Goal: Task Accomplishment & Management: Complete application form

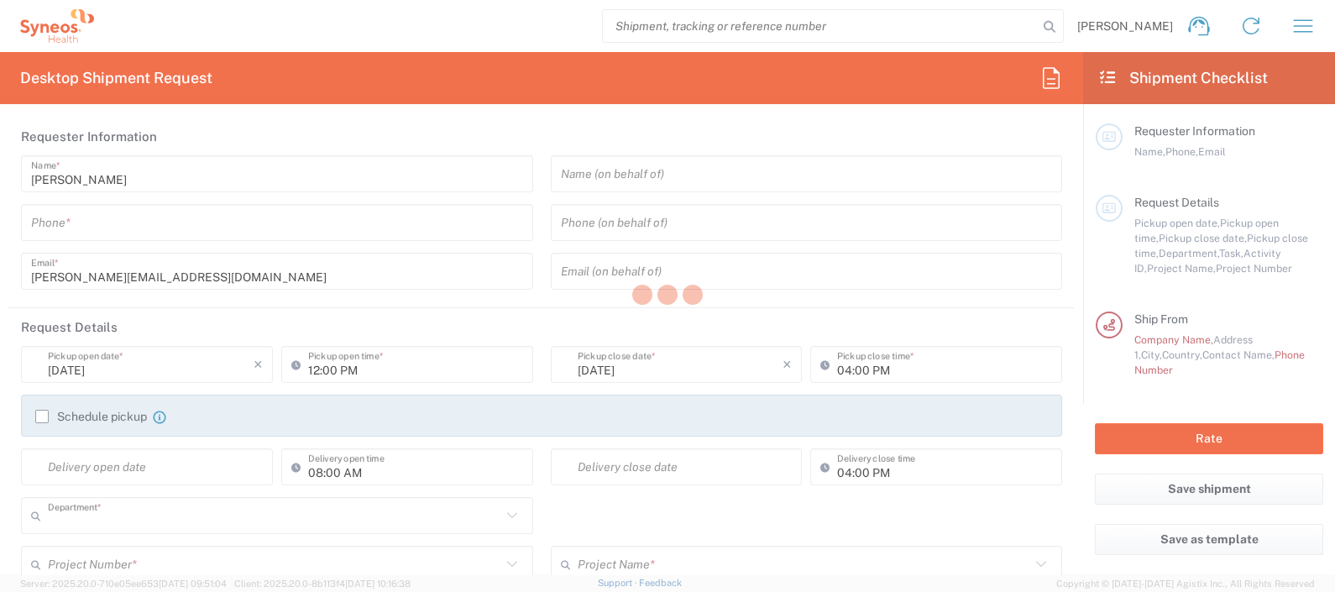
type input "3243"
type input "Spain"
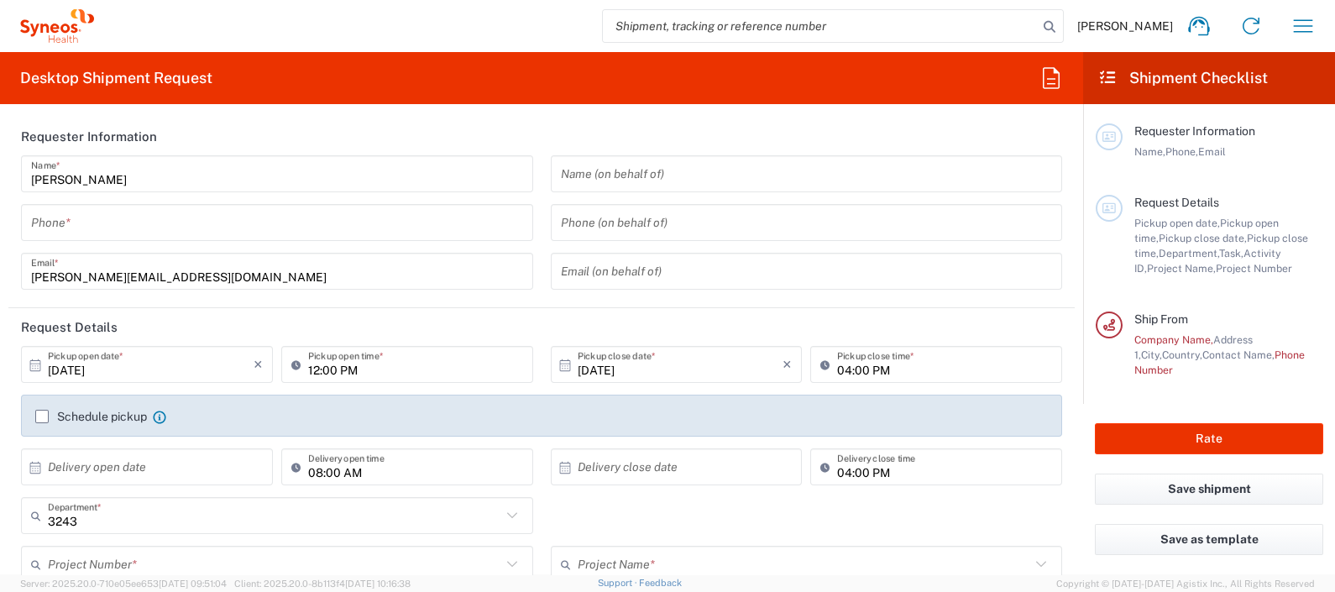
type input "Syneos Health Clinical Spain"
click at [148, 226] on input "tel" at bounding box center [277, 222] width 492 height 29
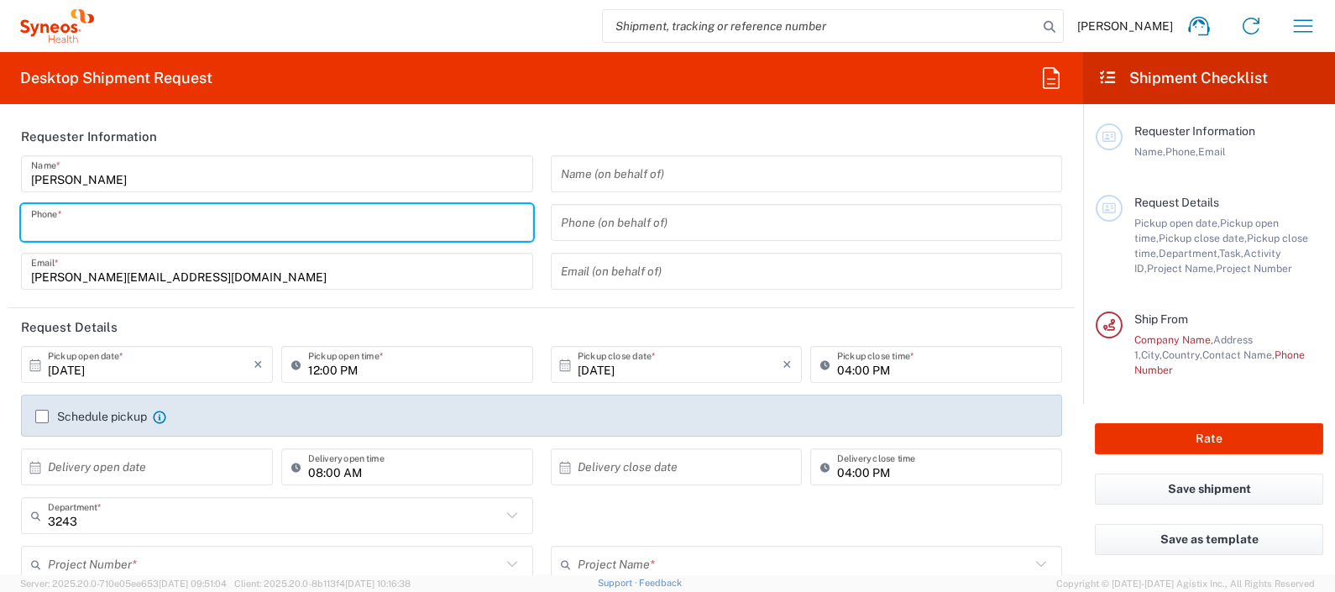
type input "671602324"
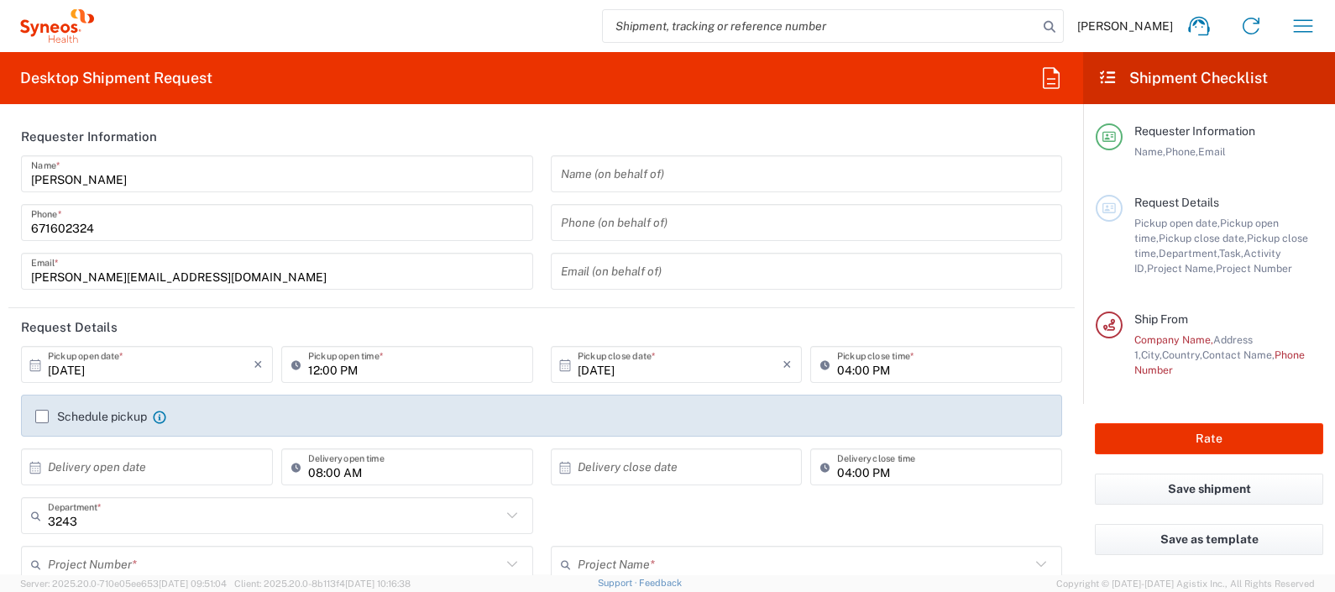
click at [51, 417] on label "Schedule pickup" at bounding box center [91, 416] width 112 height 13
click at [42, 417] on input "Schedule pickup" at bounding box center [42, 417] width 0 height 0
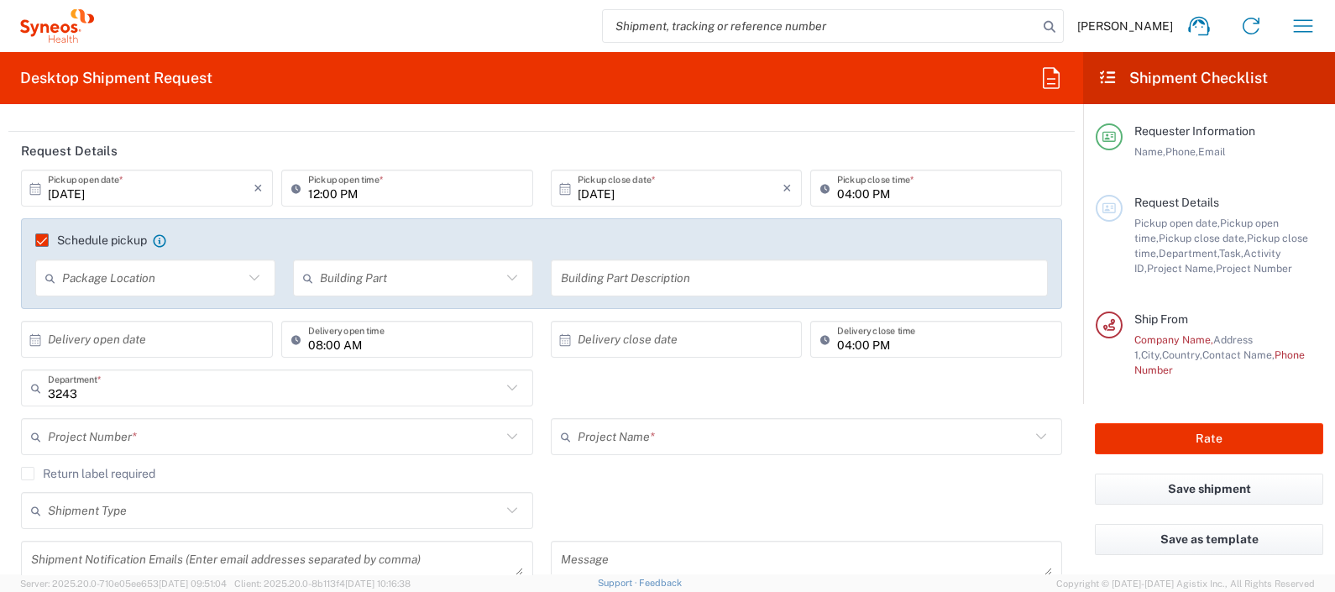
scroll to position [209, 0]
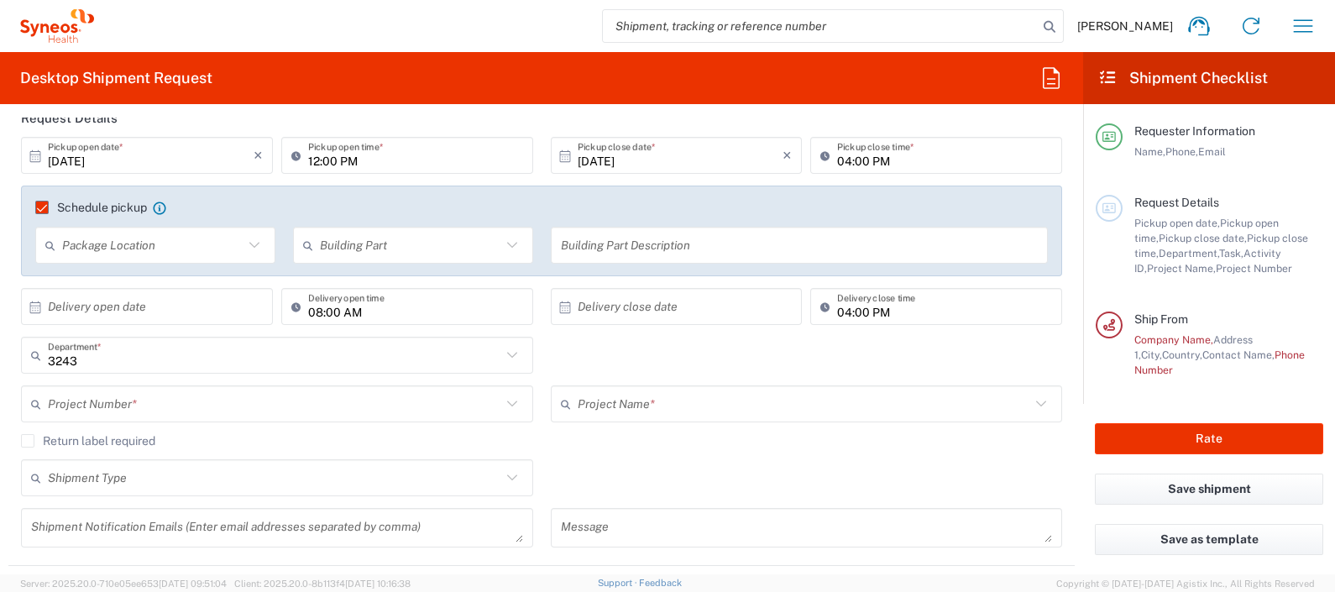
click at [122, 403] on input "text" at bounding box center [274, 404] width 453 height 29
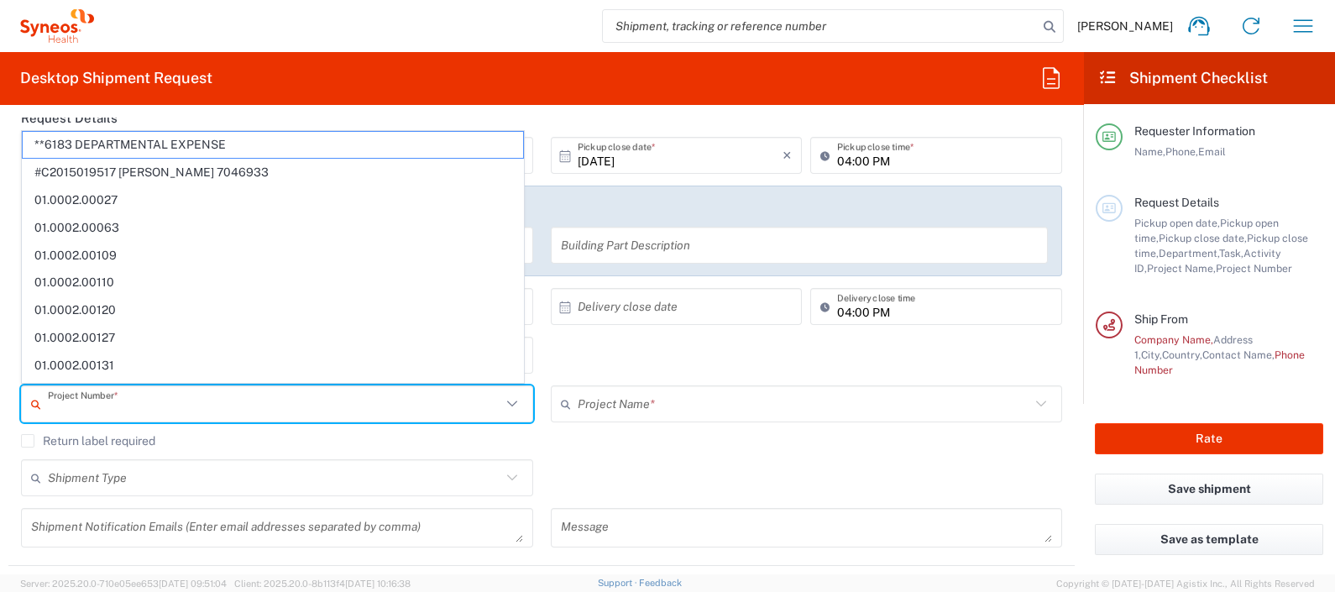
paste input "7052126"
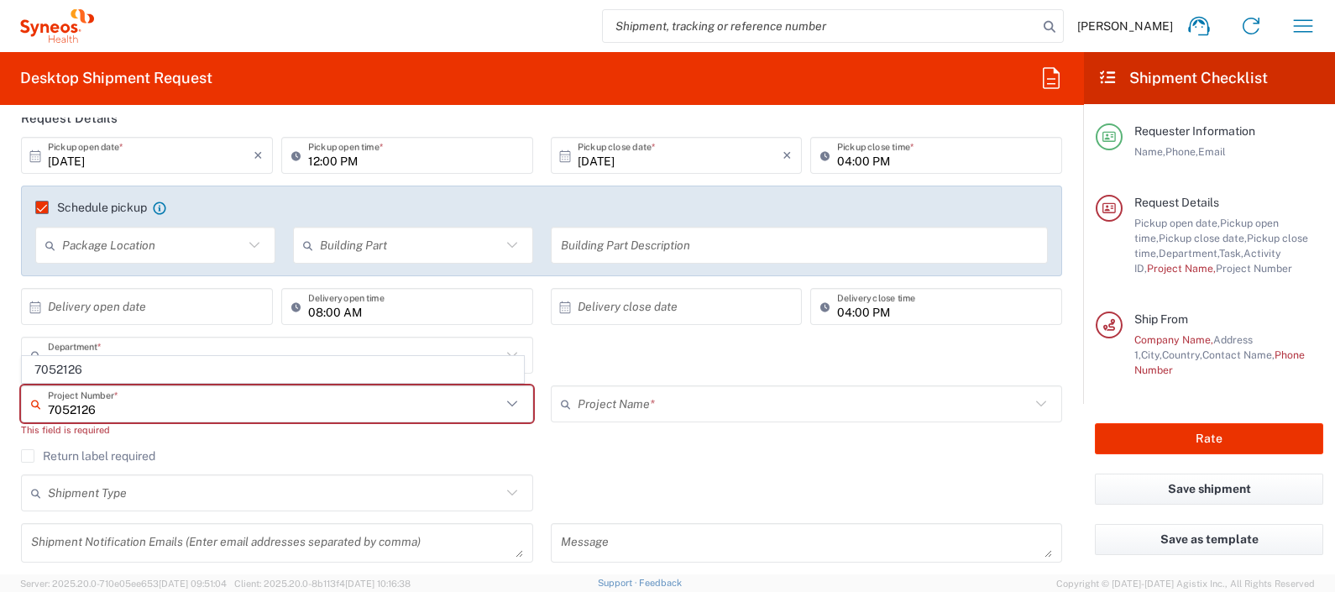
type input "7052126"
click at [102, 376] on span "7052126" at bounding box center [273, 370] width 501 height 26
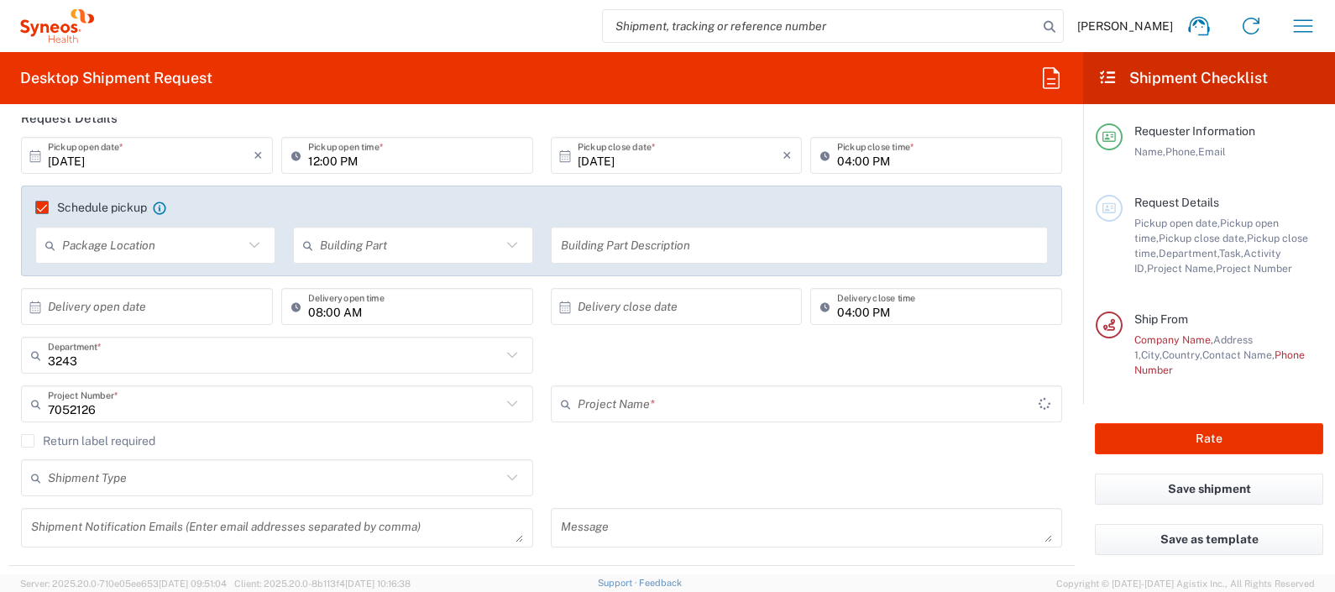
type input "Daiichi 7052126"
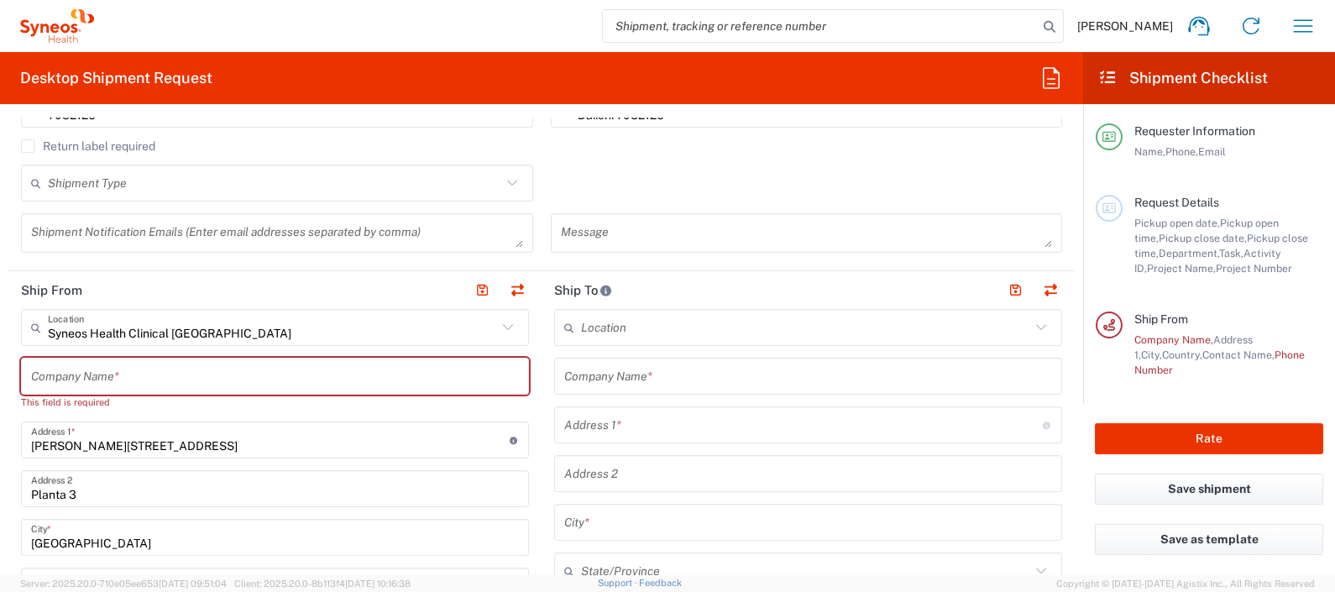
scroll to position [525, 0]
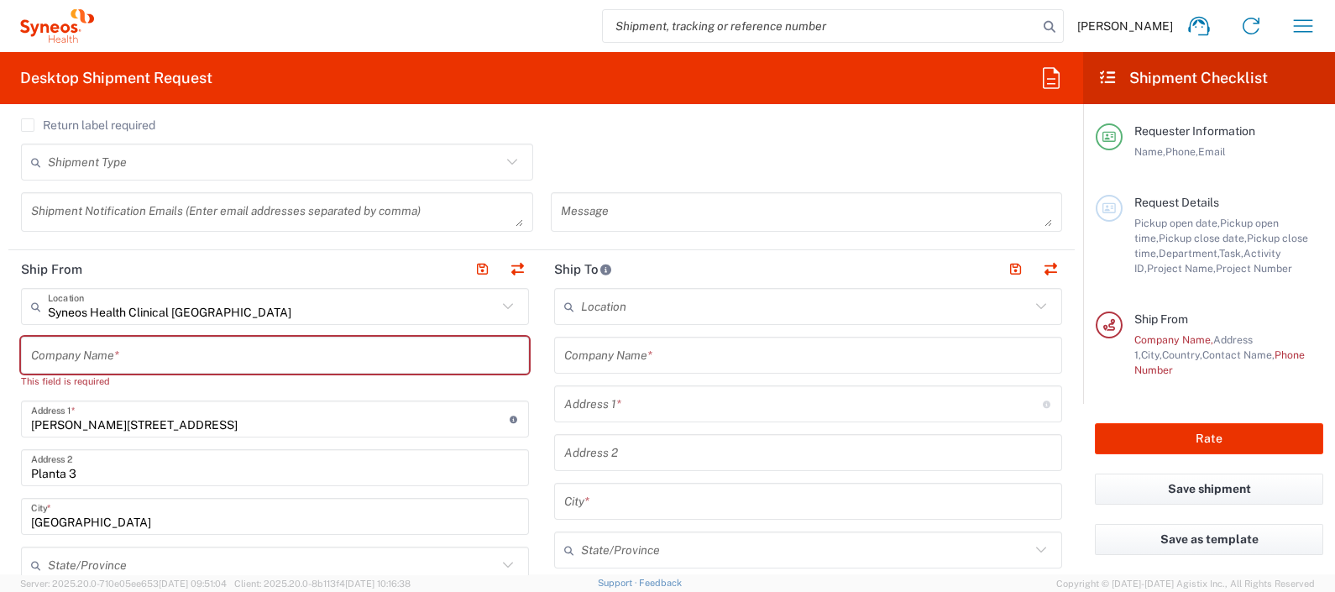
click at [215, 353] on input "text" at bounding box center [275, 355] width 488 height 29
click at [213, 353] on input "text" at bounding box center [275, 355] width 488 height 29
click at [147, 421] on input "Calle Hernani 59" at bounding box center [270, 419] width 479 height 29
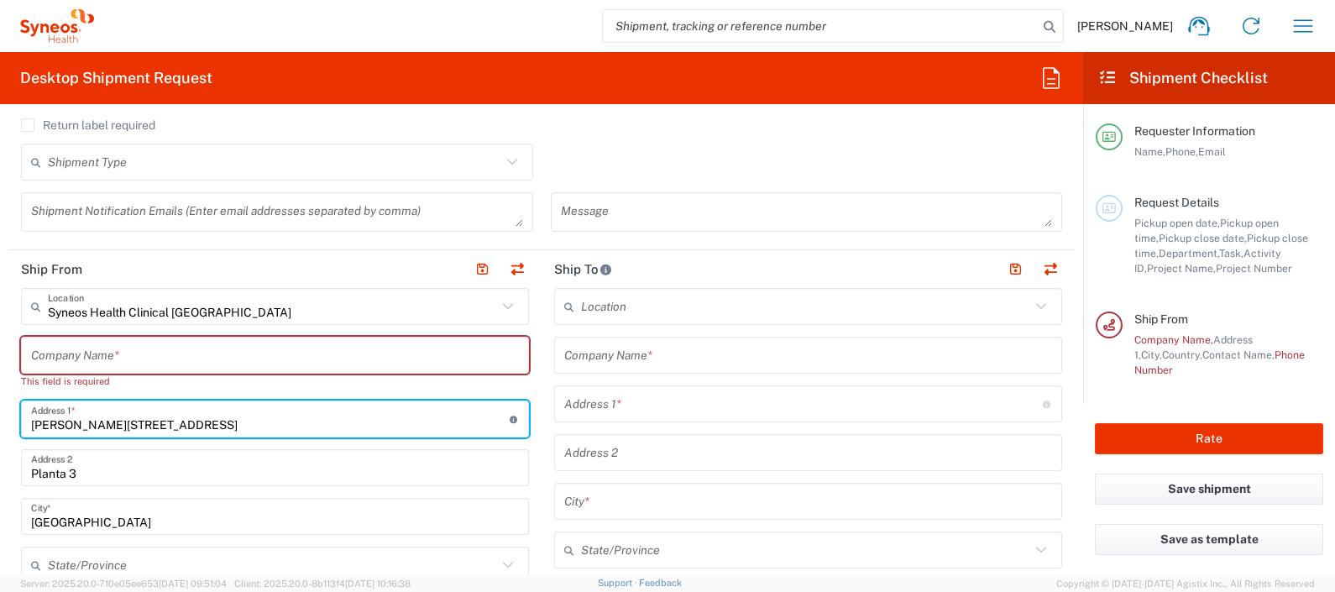
click at [144, 364] on input "text" at bounding box center [275, 355] width 488 height 29
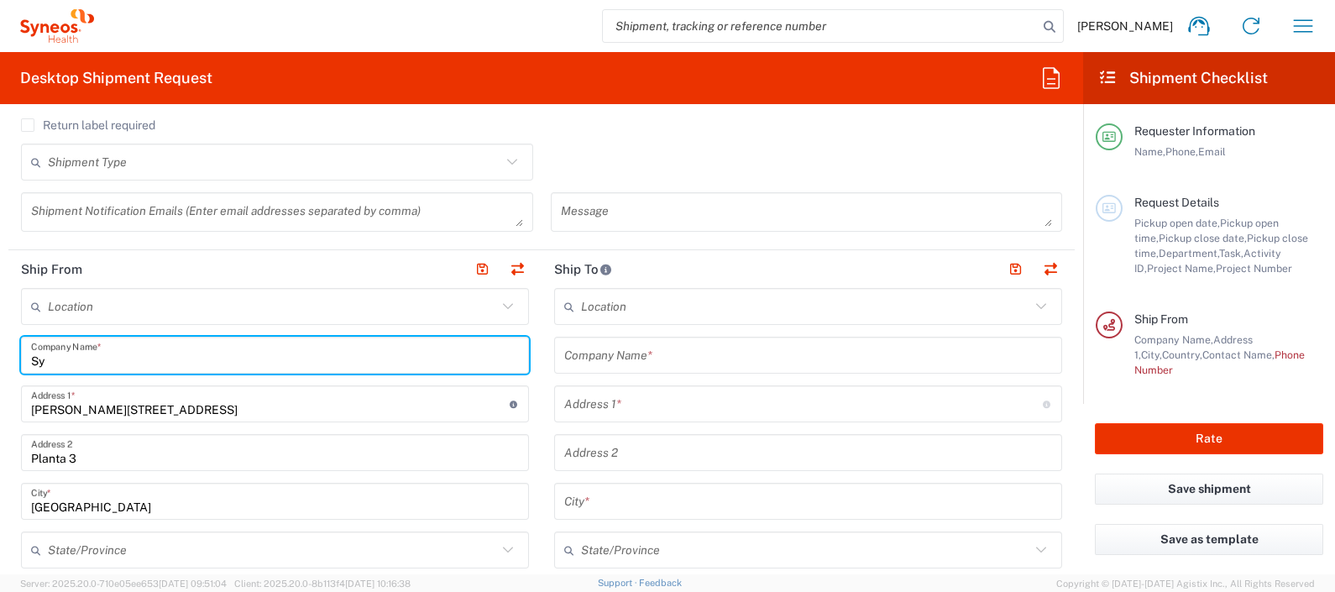
type input "Sy"
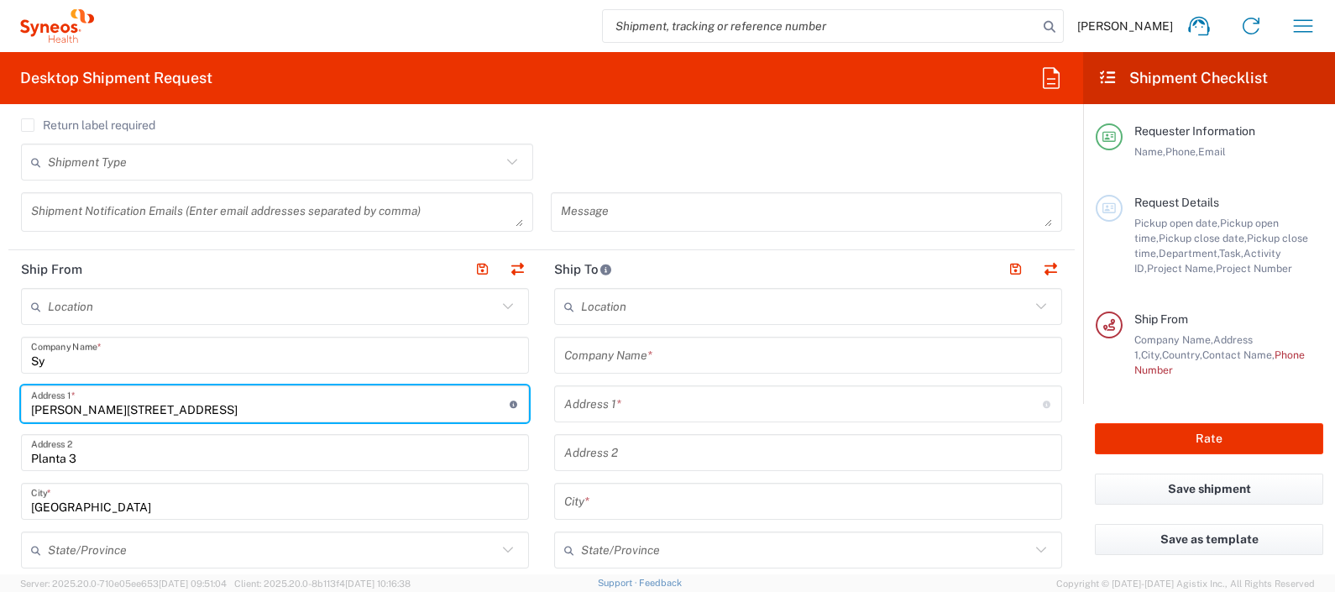
click at [138, 395] on input "Calle Hernani 59" at bounding box center [270, 404] width 479 height 29
click at [134, 412] on input "Calle Hernani 59" at bounding box center [270, 404] width 479 height 29
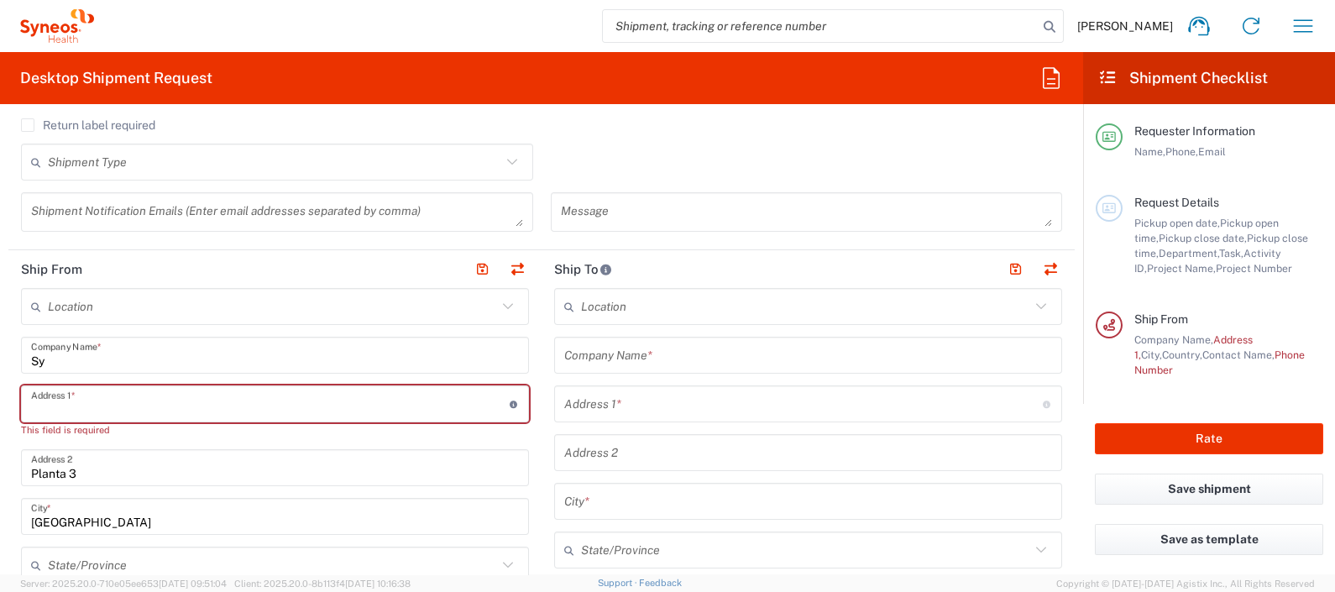
click at [129, 457] on input "Planta 3" at bounding box center [275, 467] width 488 height 29
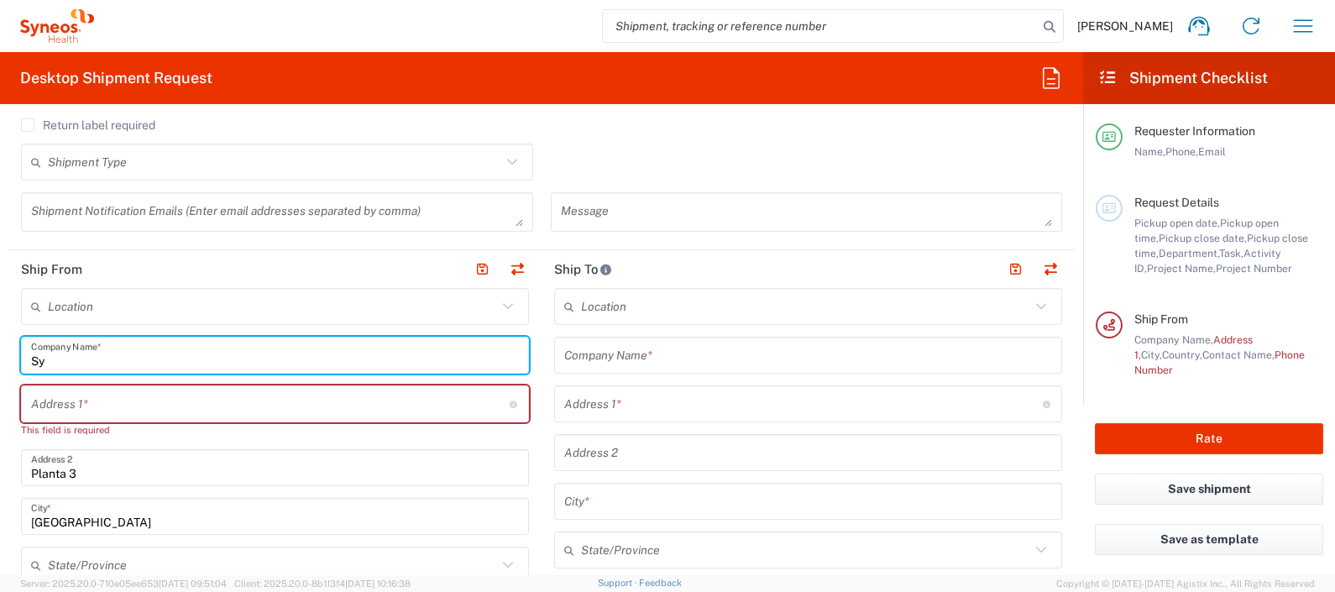
click at [113, 349] on input "Sy" at bounding box center [275, 355] width 488 height 29
click at [112, 358] on input "Sy" at bounding box center [275, 355] width 488 height 29
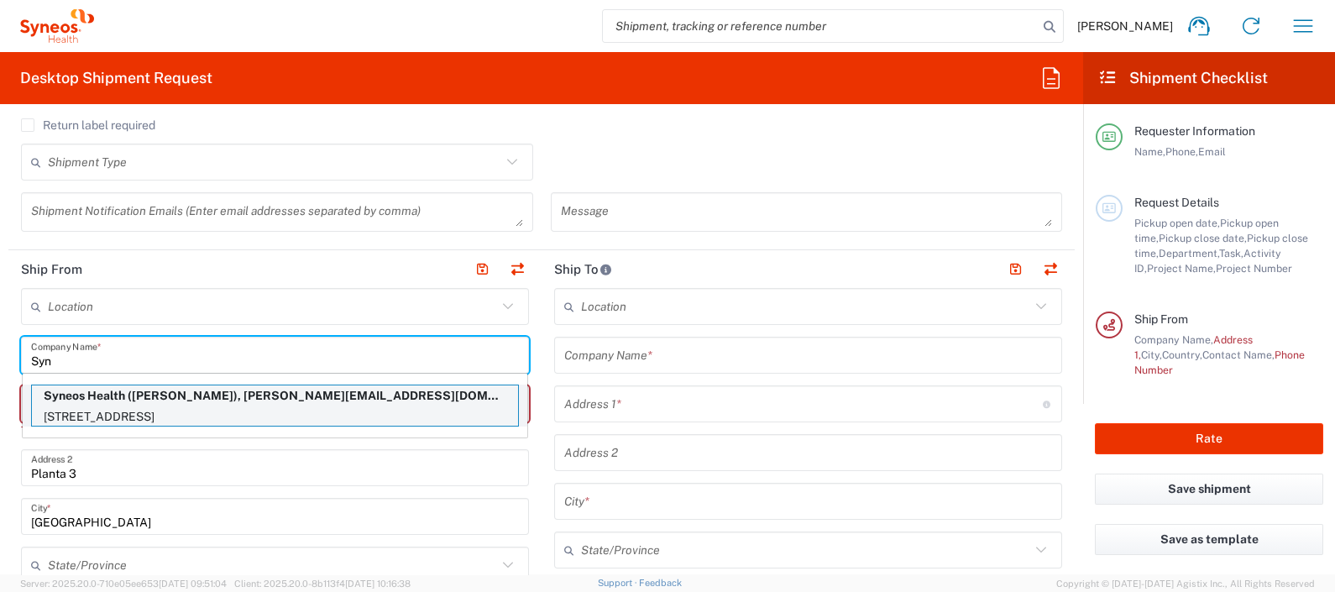
click at [110, 414] on p "Calle Sol Naciente, 12, pta.65, Planta 2, Alicante, 03016, ES" at bounding box center [275, 416] width 486 height 21
type input "Syneos Health"
type input "Calle Sol Naciente, 12, pta.65"
type input "Planta 2"
type input "Alicante"
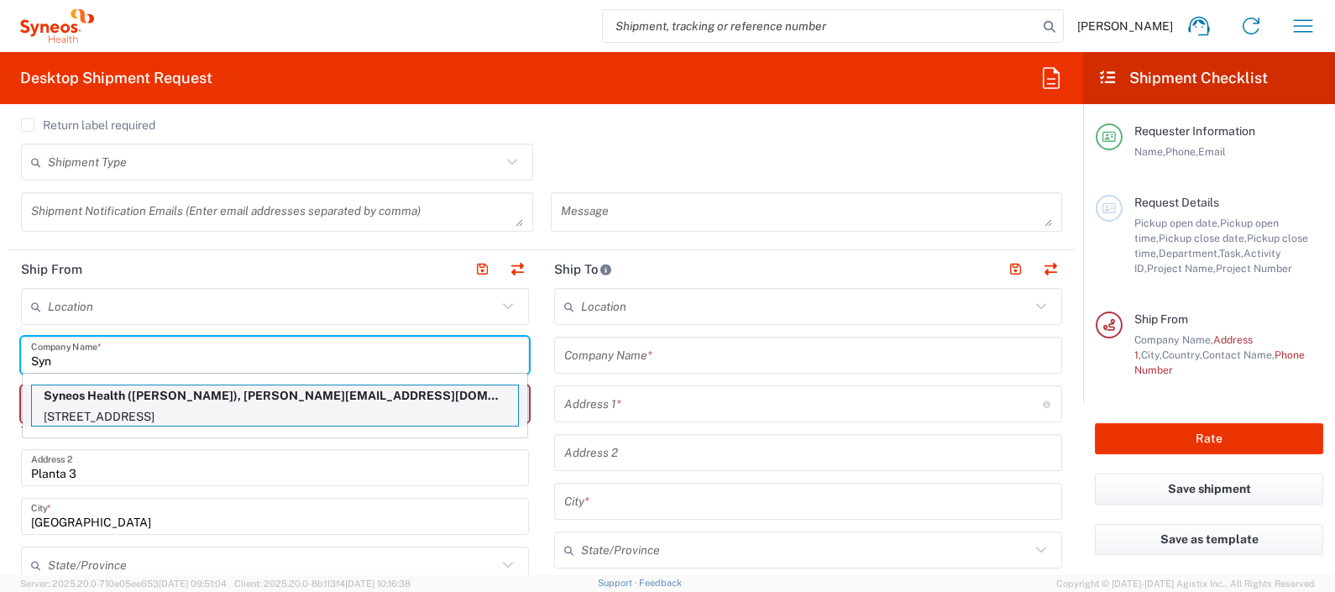
type input "03016"
type input "671602324"
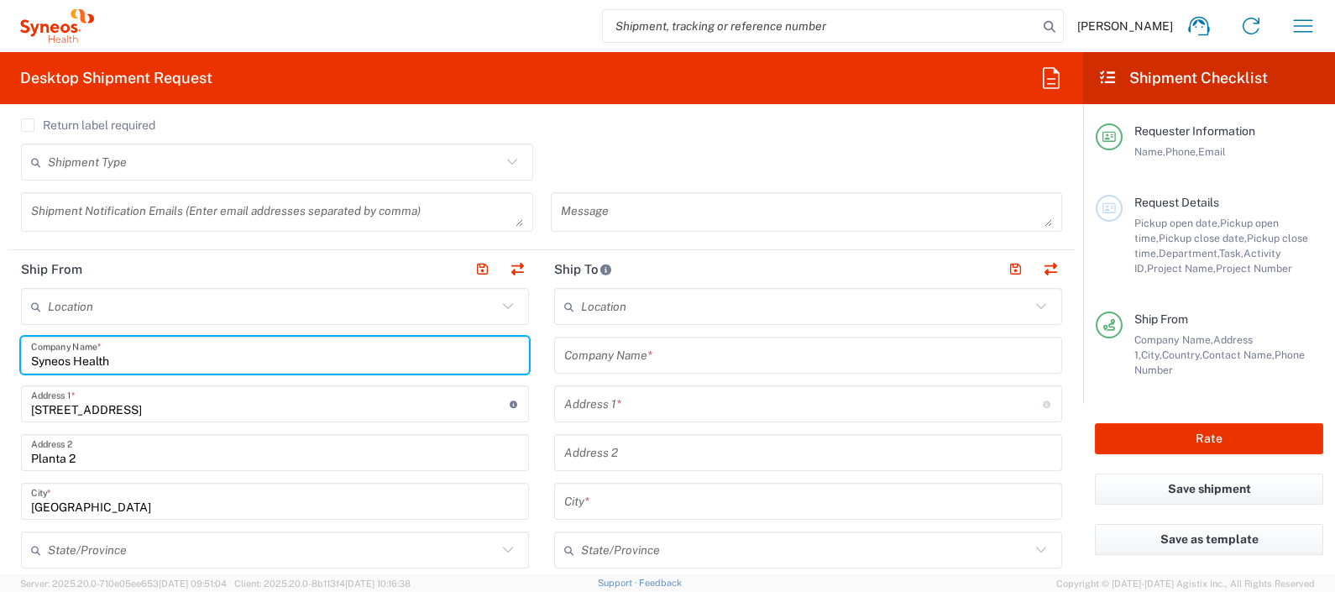
click at [129, 553] on input "text" at bounding box center [272, 550] width 449 height 29
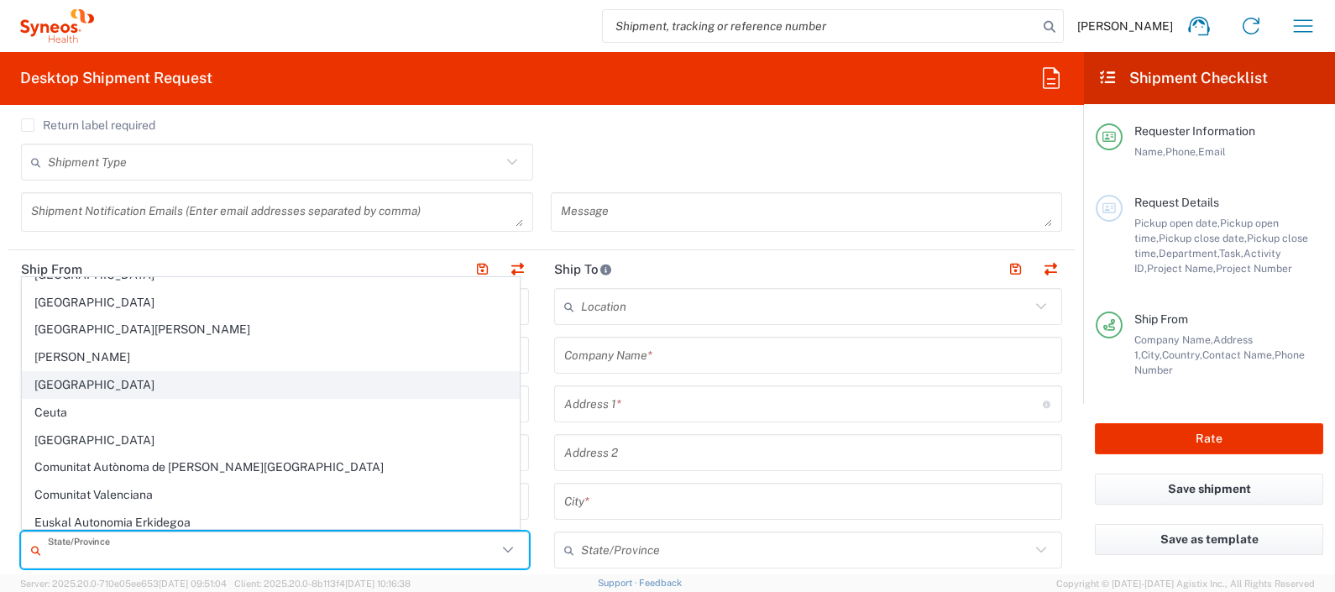
scroll to position [104, 0]
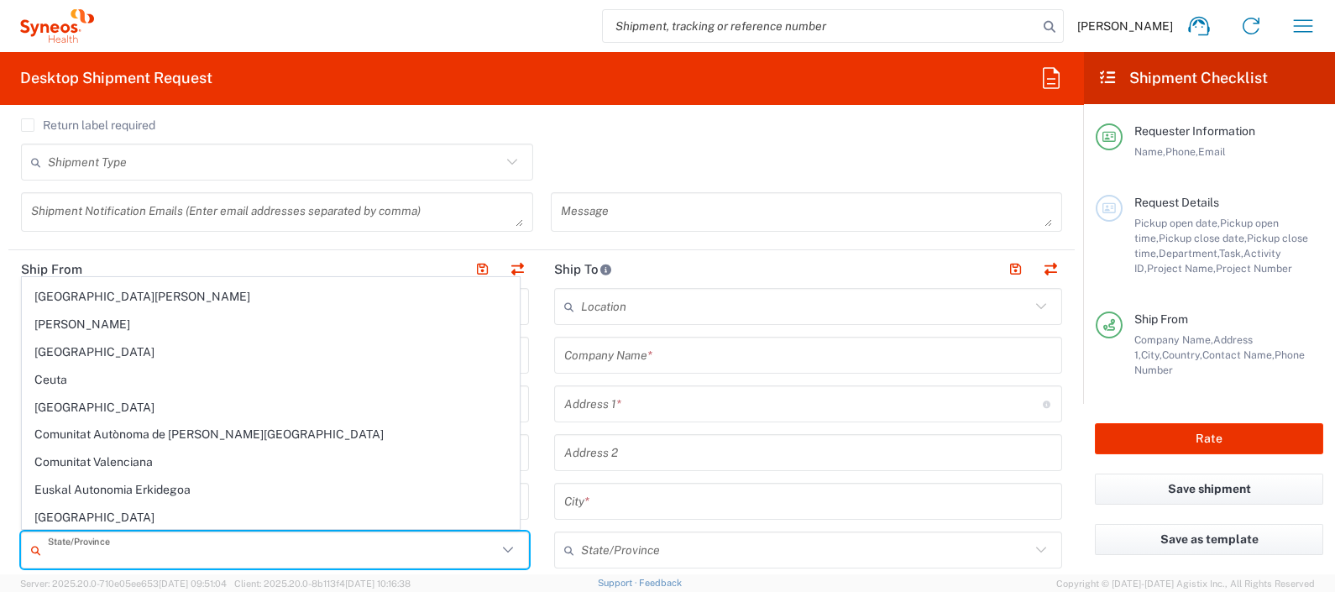
drag, startPoint x: 535, startPoint y: 463, endPoint x: 529, endPoint y: 483, distance: 21.0
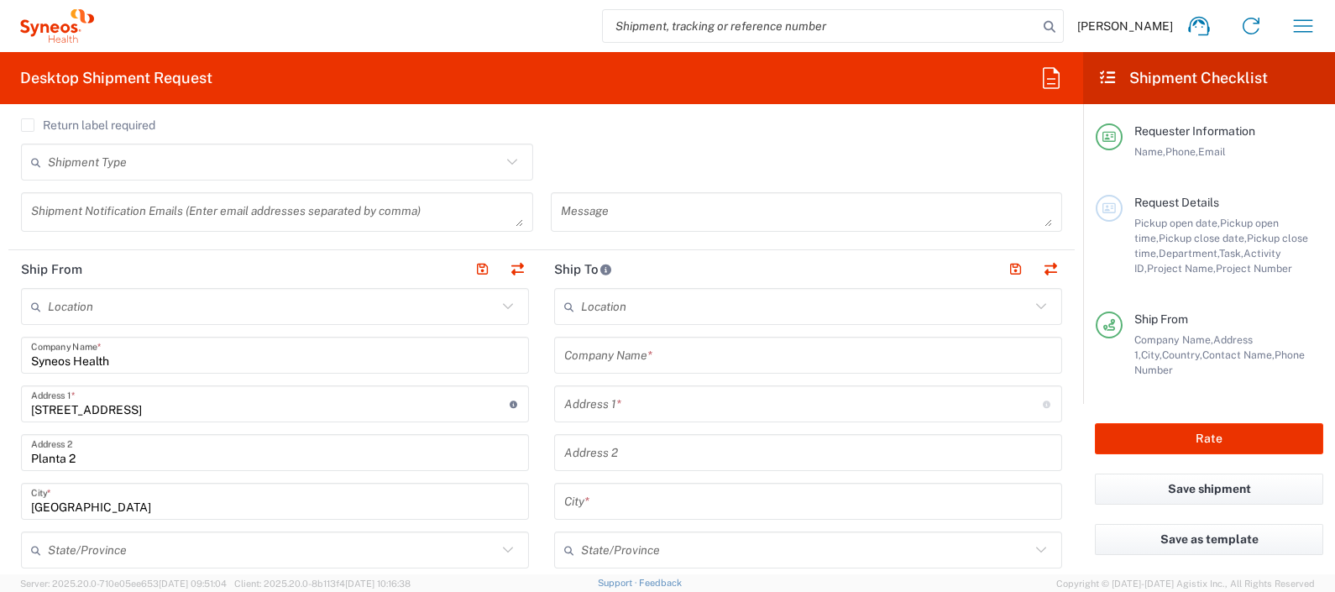
click at [503, 549] on icon at bounding box center [508, 550] width 22 height 22
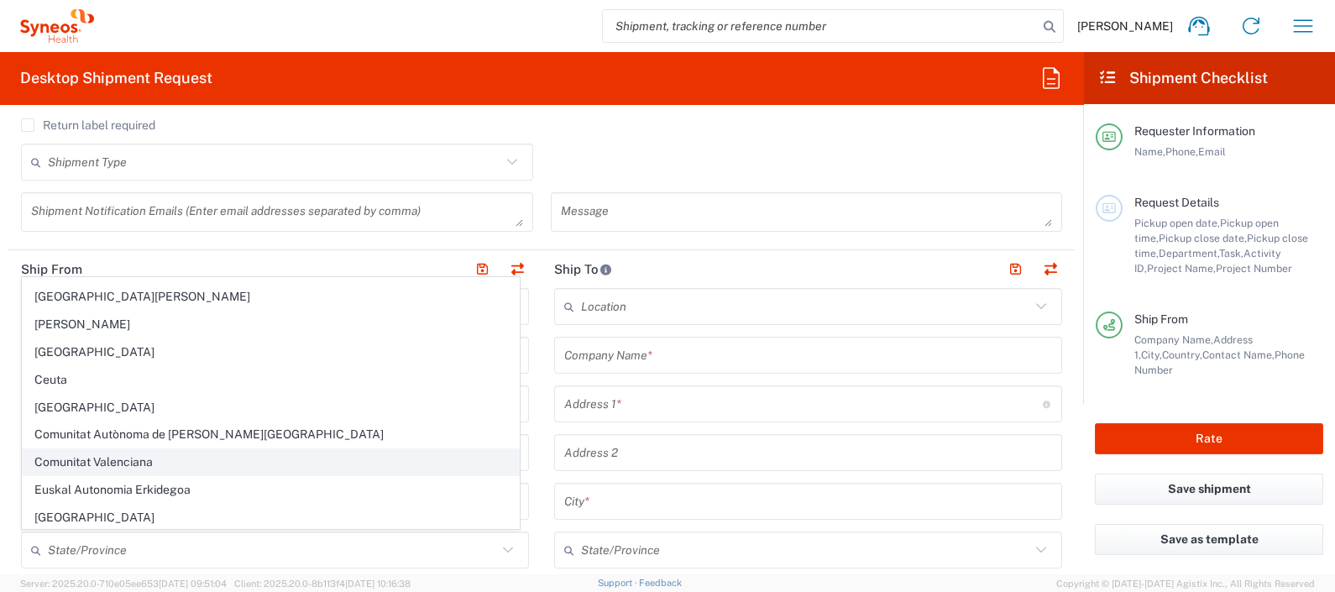
click at [168, 454] on span "Comunitat Valenciana" at bounding box center [271, 462] width 496 height 26
type input "Comunitat Valenciana"
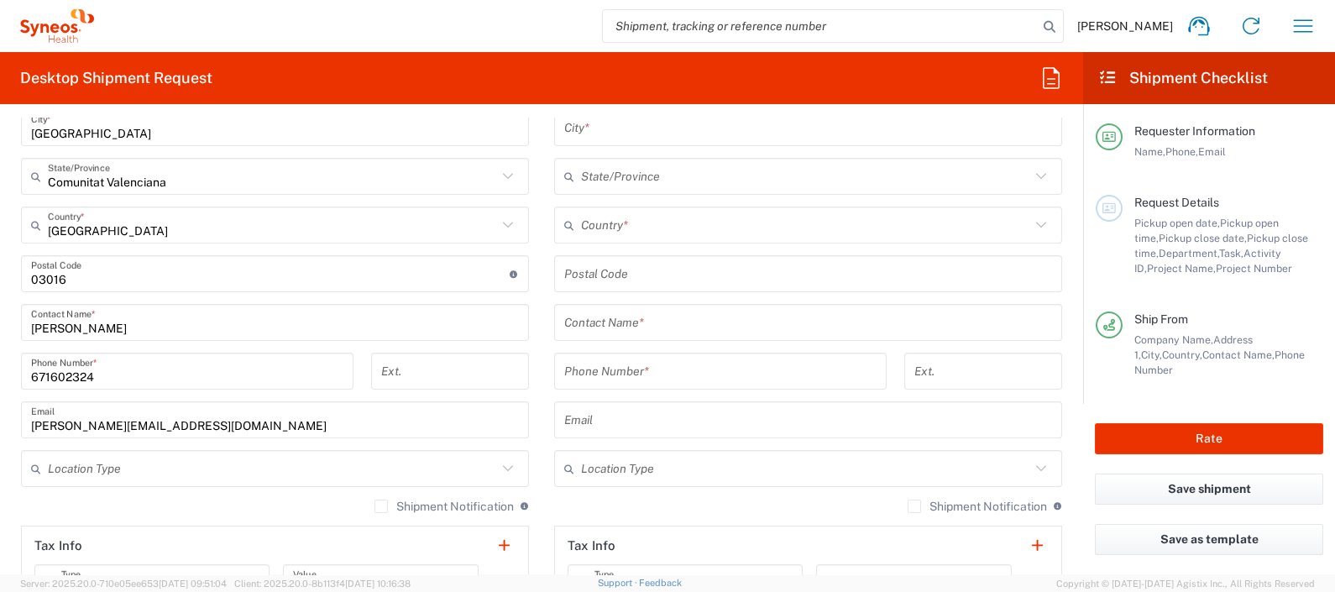
scroll to position [945, 0]
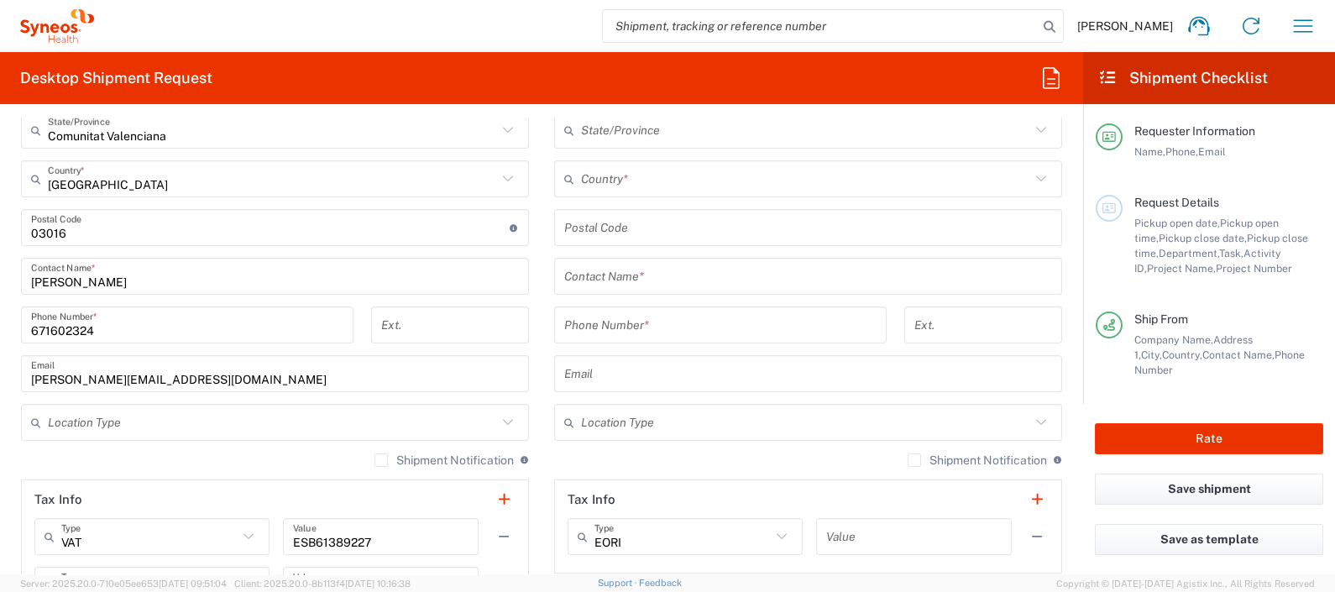
click at [231, 424] on input "text" at bounding box center [272, 422] width 449 height 29
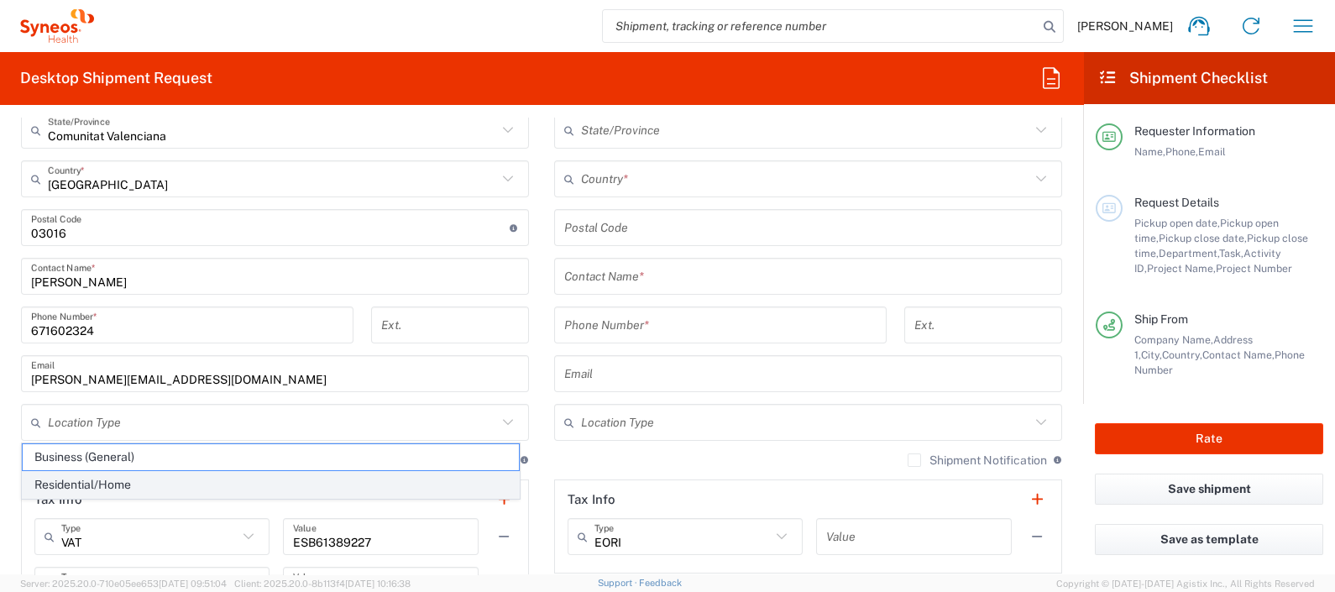
click at [103, 486] on span "Residential/Home" at bounding box center [271, 485] width 496 height 26
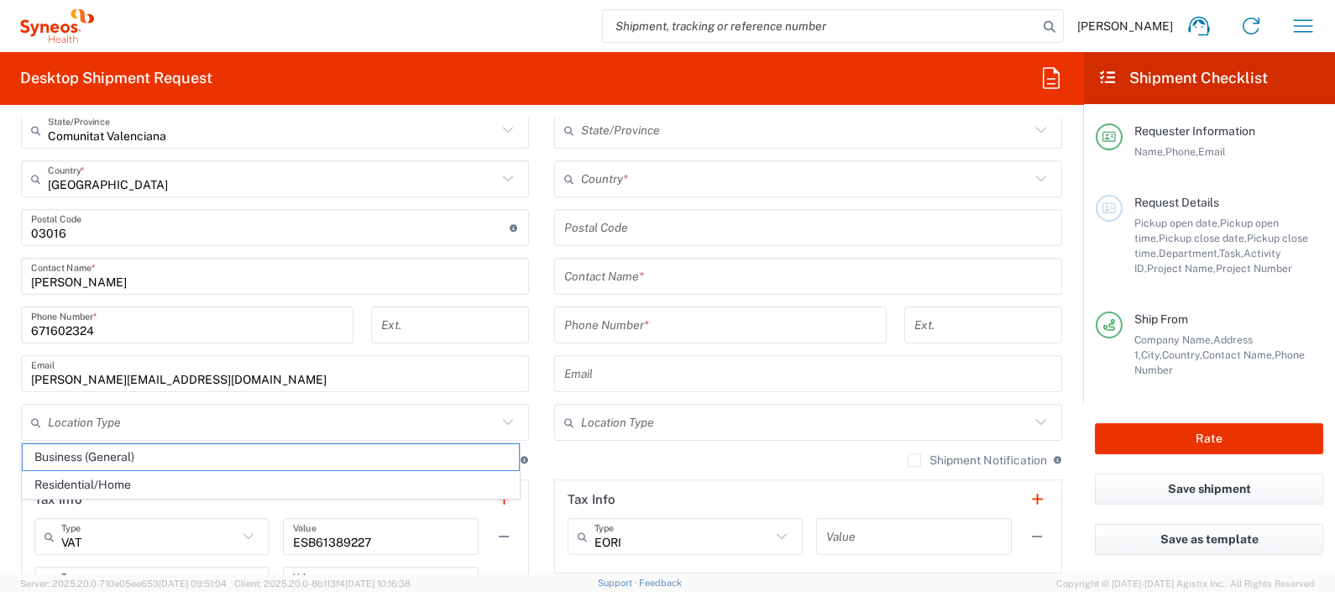
type input "Residential/Home"
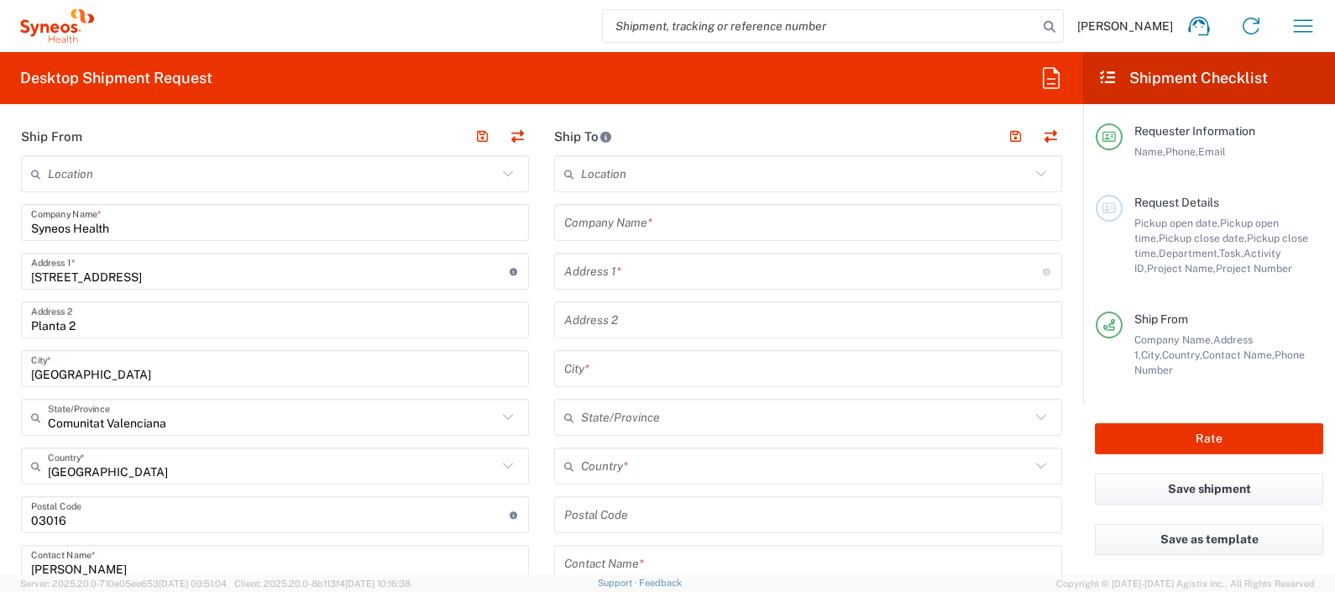
scroll to position [630, 0]
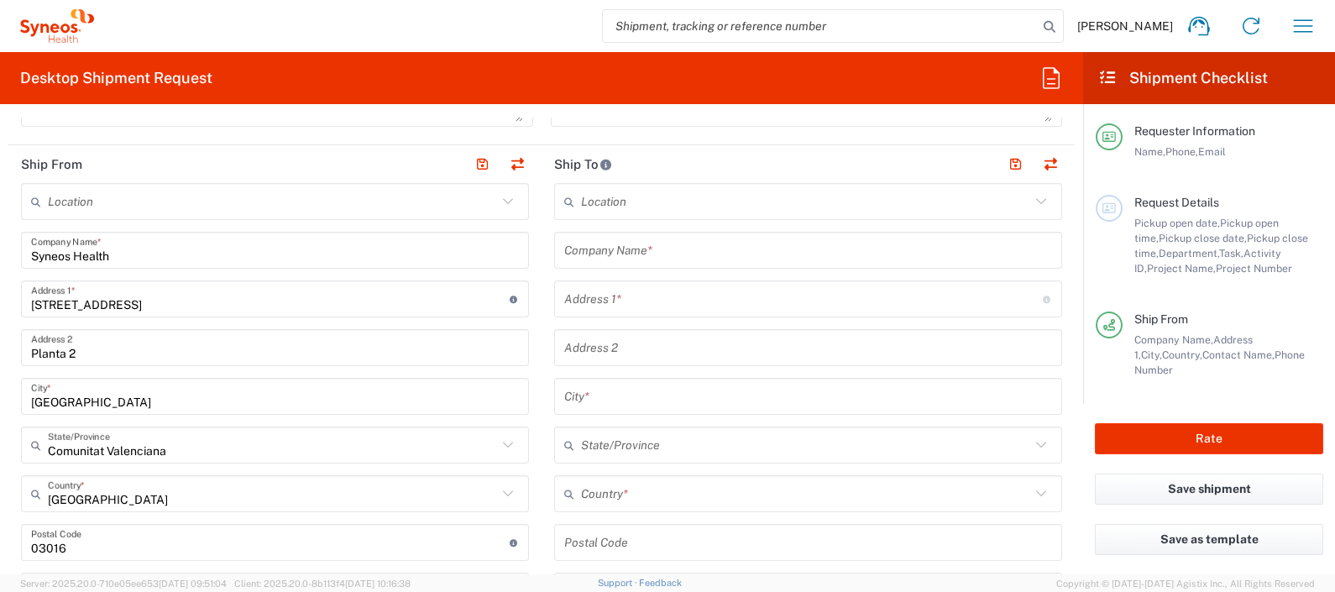
click at [625, 256] on input "text" at bounding box center [808, 250] width 488 height 29
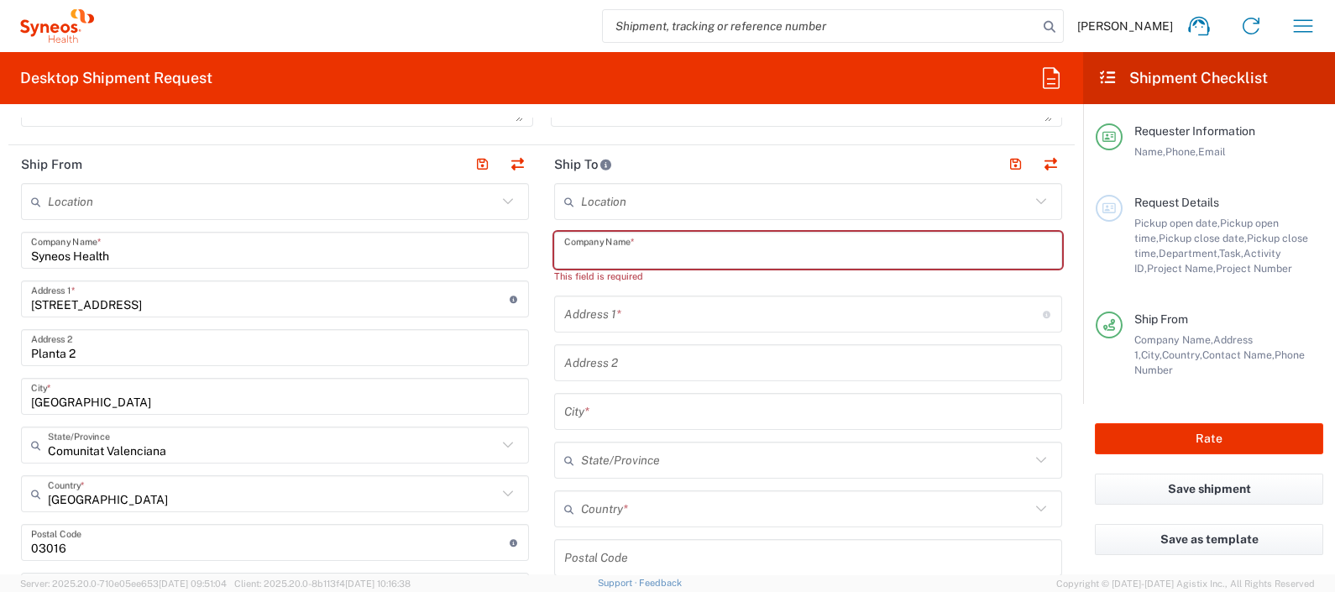
paste input "Schweizerisches Heilmittelinstitut"
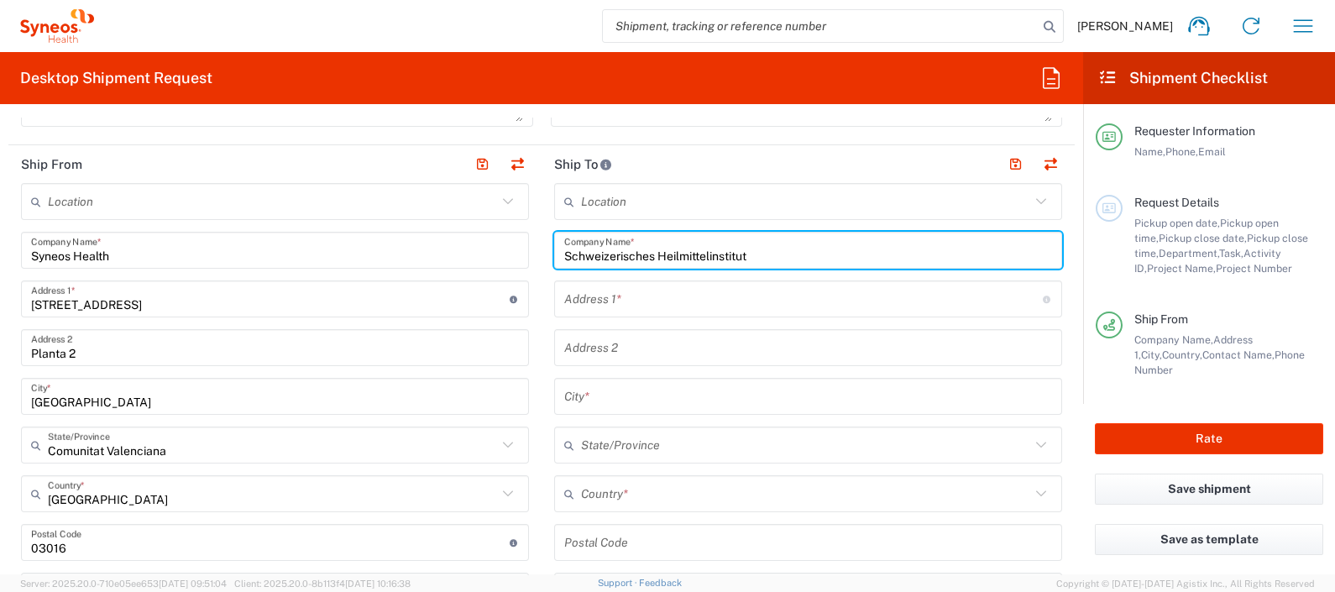
type input "Schweizerisches Heilmittelinstitut"
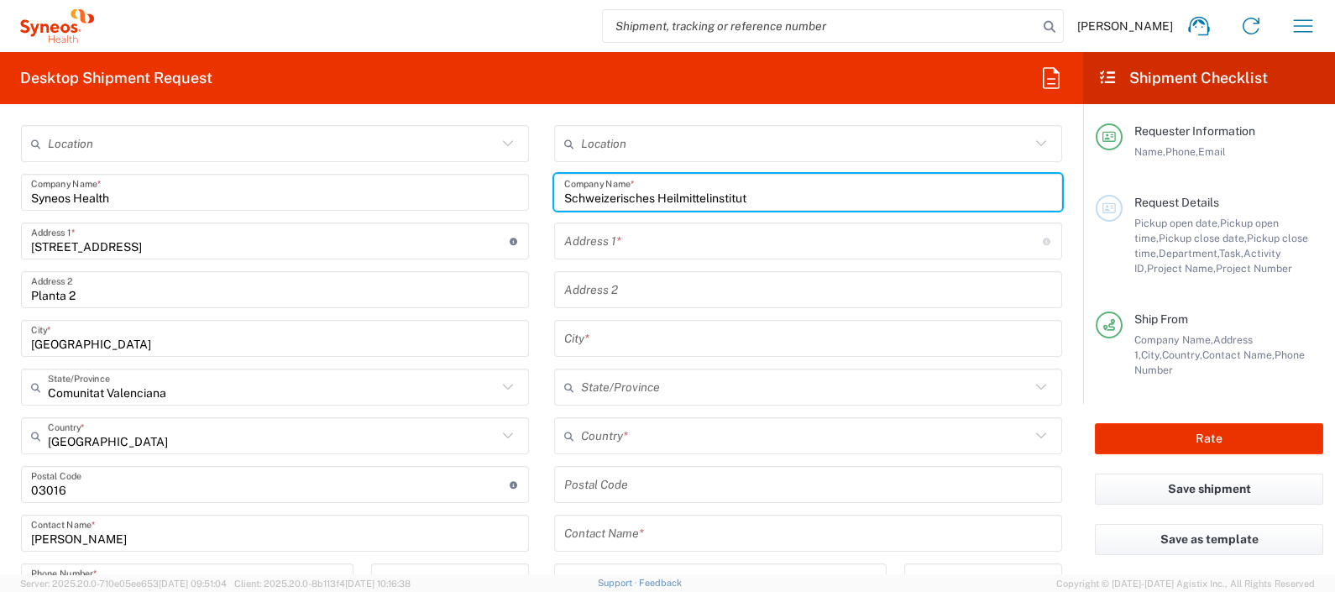
scroll to position [734, 0]
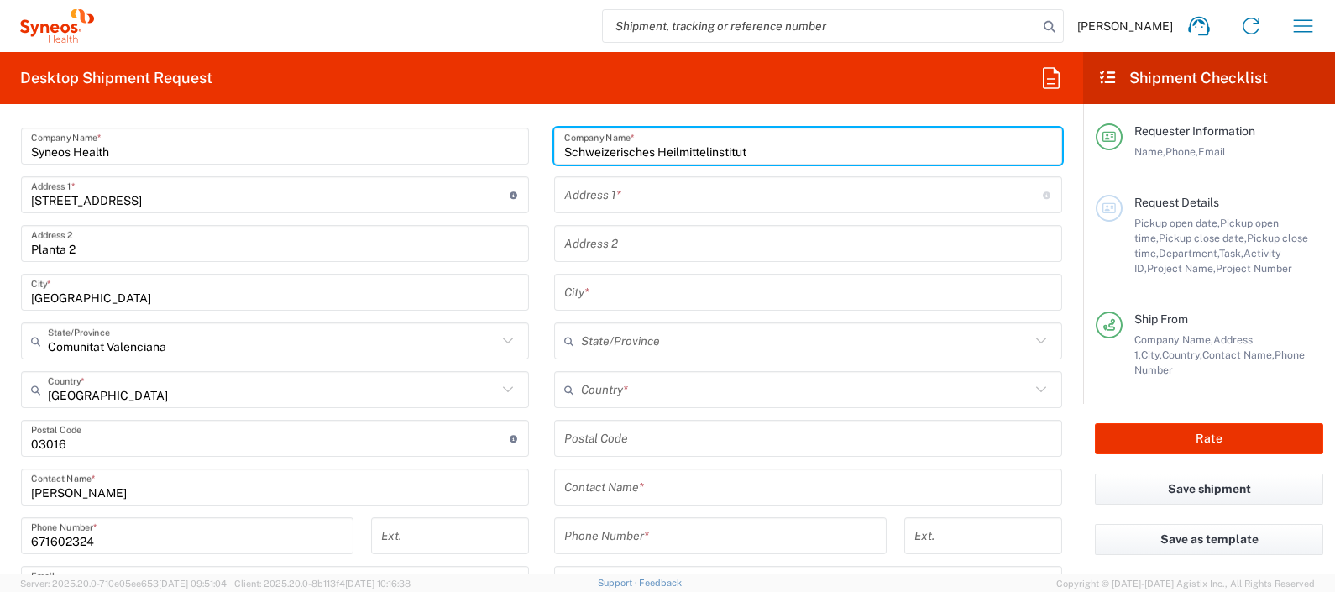
click at [611, 496] on input "text" at bounding box center [808, 487] width 488 height 29
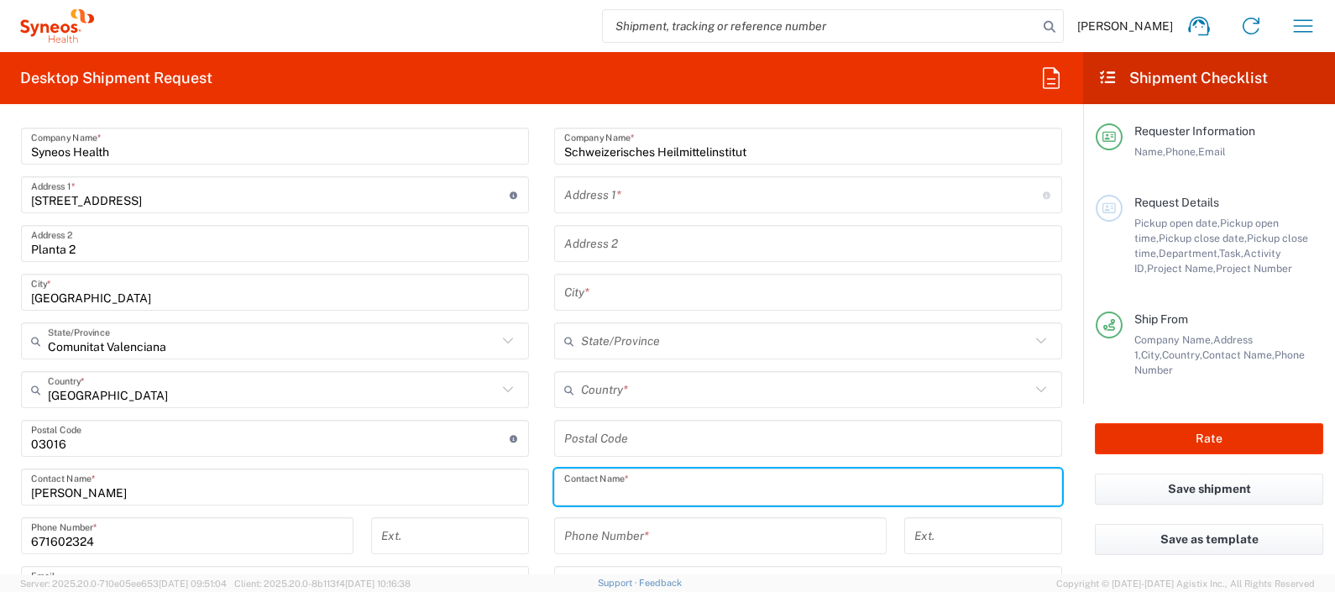
paste input "Swissmedic"
type input "Swissmedic"
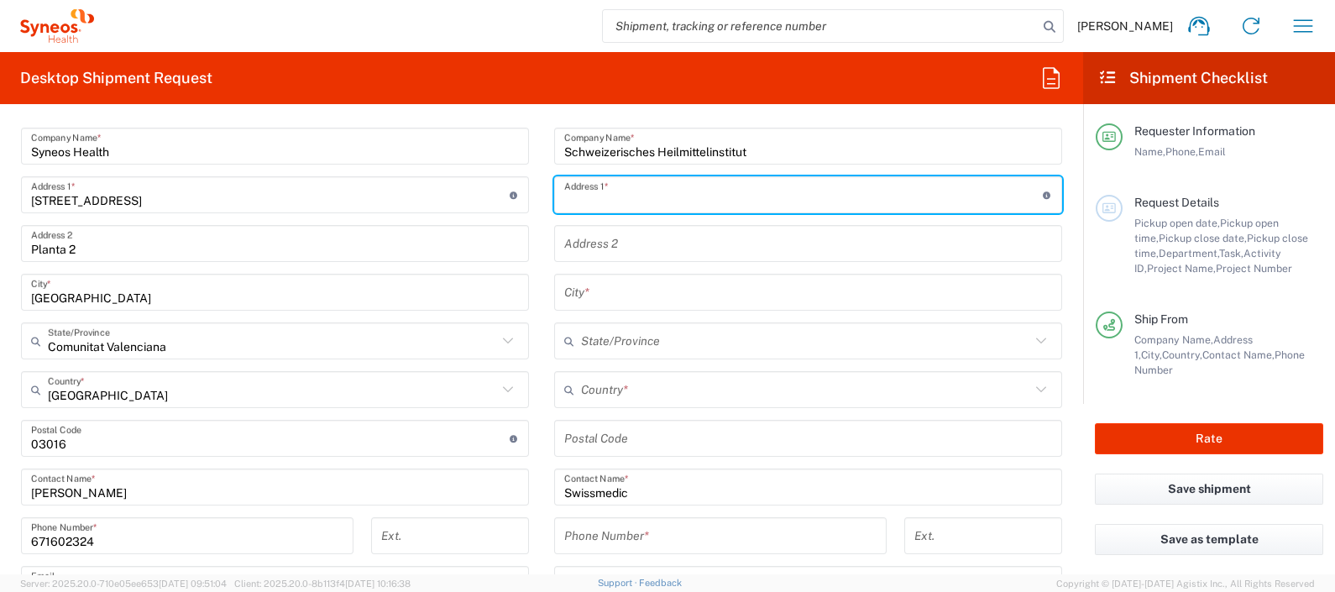
click at [616, 205] on input "text" at bounding box center [803, 195] width 479 height 29
type input "Hallerstrasse 7"
type input "Bern"
type input "Canton de Berne"
type input "Switzerland"
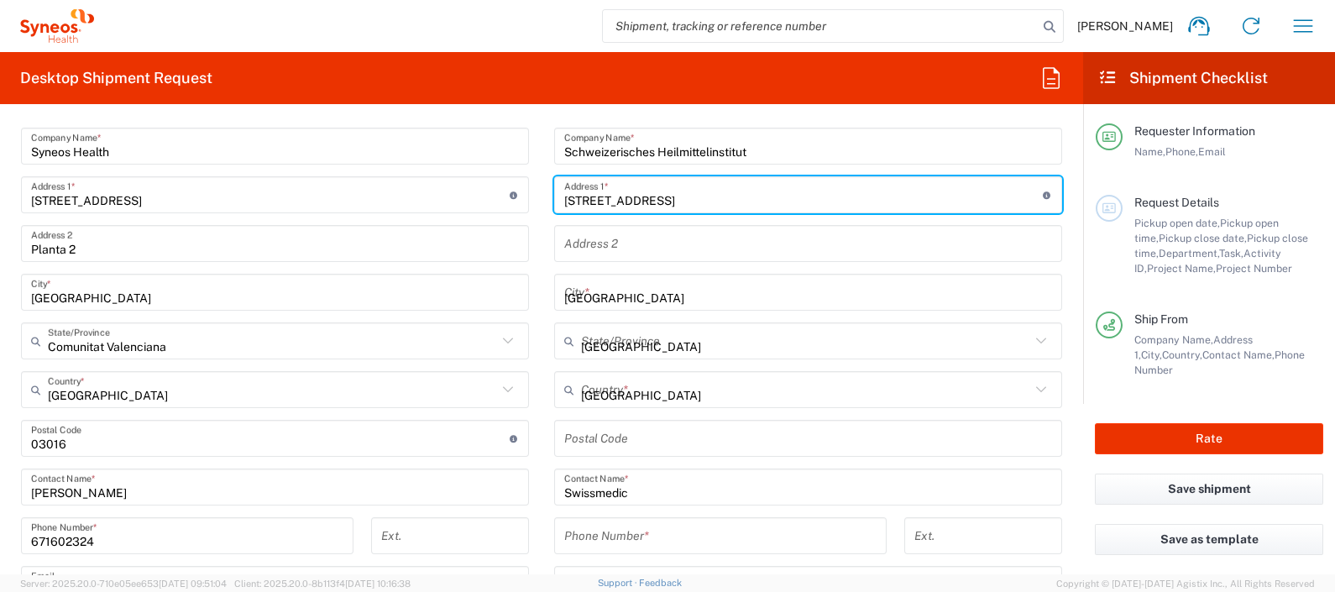
type input "3012"
type input "0584620211"
type input "ct.medicinalproducts@swissmedic.ch"
click at [528, 347] on main "Location Addison Whitney LLC-Morrisvile NC US Barcelona-Syneos Health BioSector…" at bounding box center [274, 480] width 533 height 803
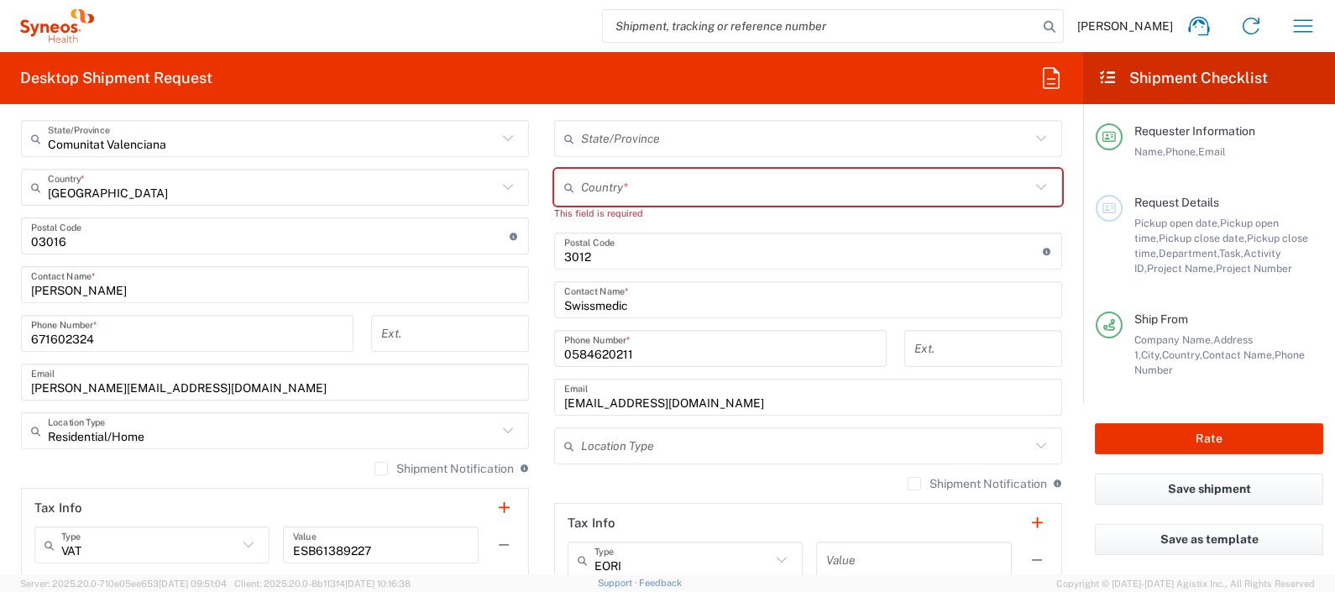
scroll to position [904, 0]
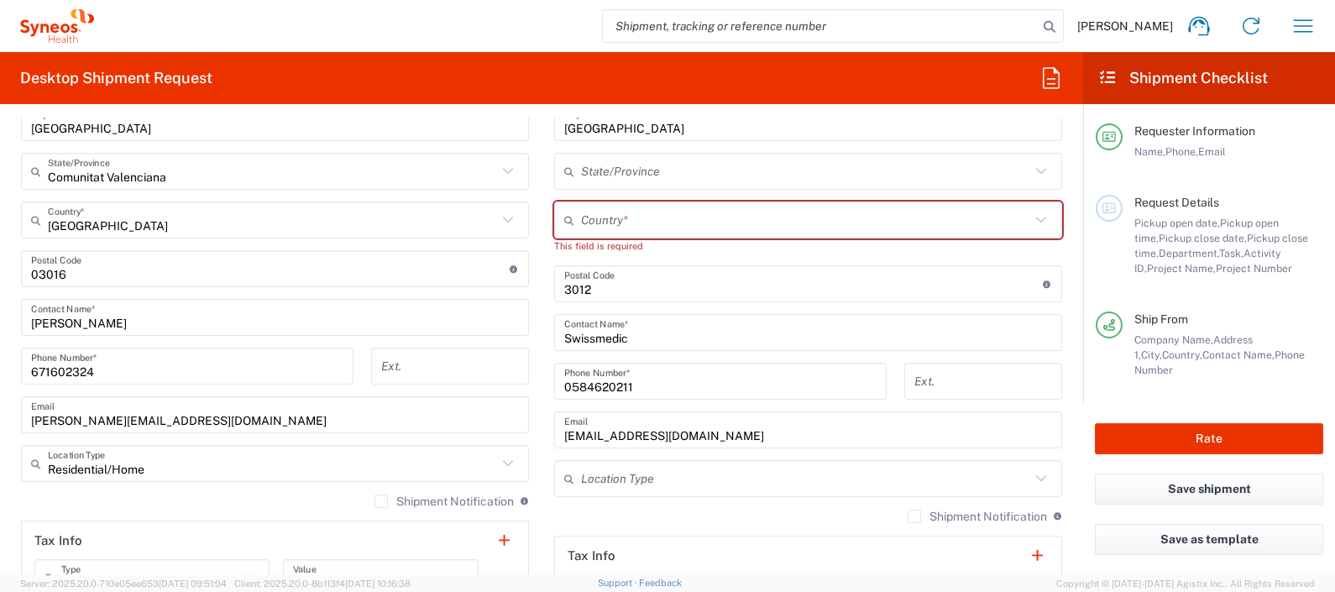
click at [591, 221] on input "text" at bounding box center [805, 220] width 449 height 29
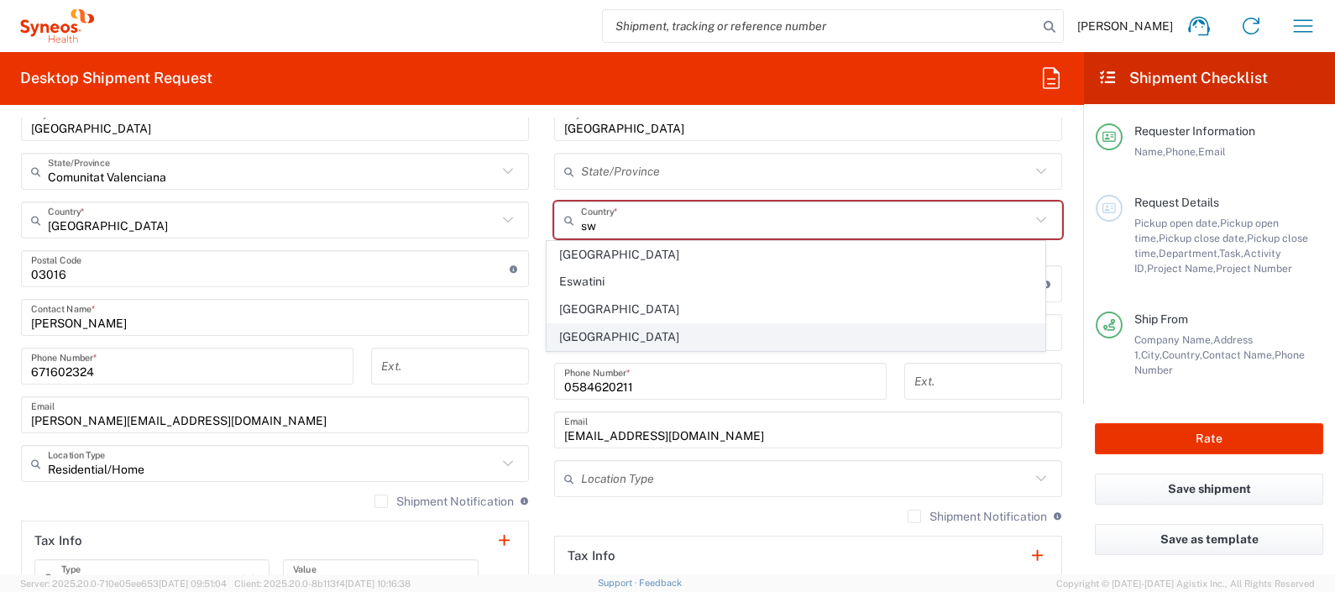
click at [580, 330] on span "Switzerland" at bounding box center [796, 337] width 496 height 26
type input "Switzerland"
type input "Sender/Shipper"
type input "Delivery Duty Paid"
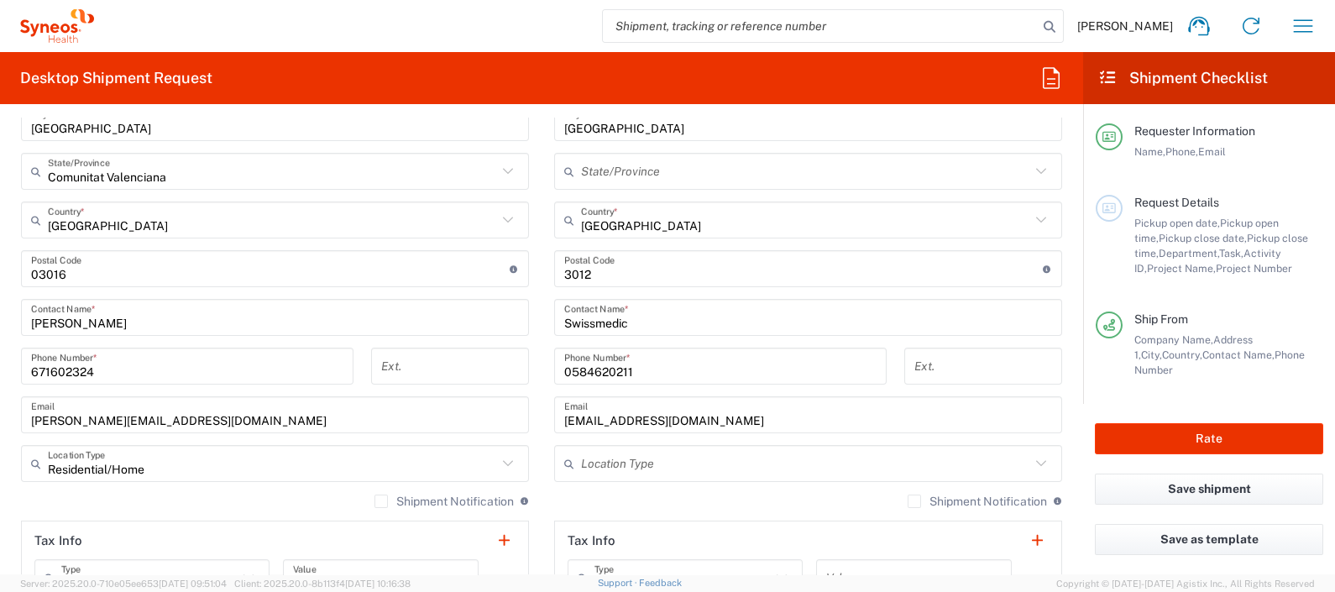
click at [630, 165] on input "text" at bounding box center [805, 171] width 449 height 29
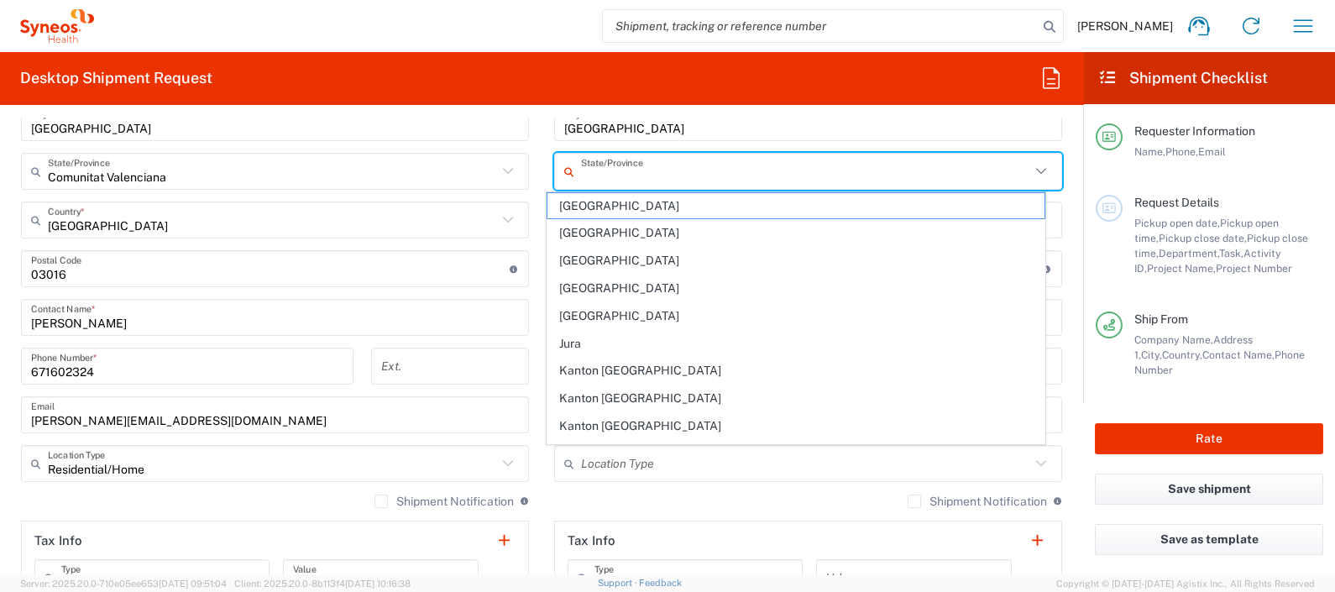
click at [1030, 170] on icon at bounding box center [1041, 171] width 22 height 22
click at [645, 207] on span "Canton de Berne" at bounding box center [796, 206] width 496 height 26
type input "Canton de Berne"
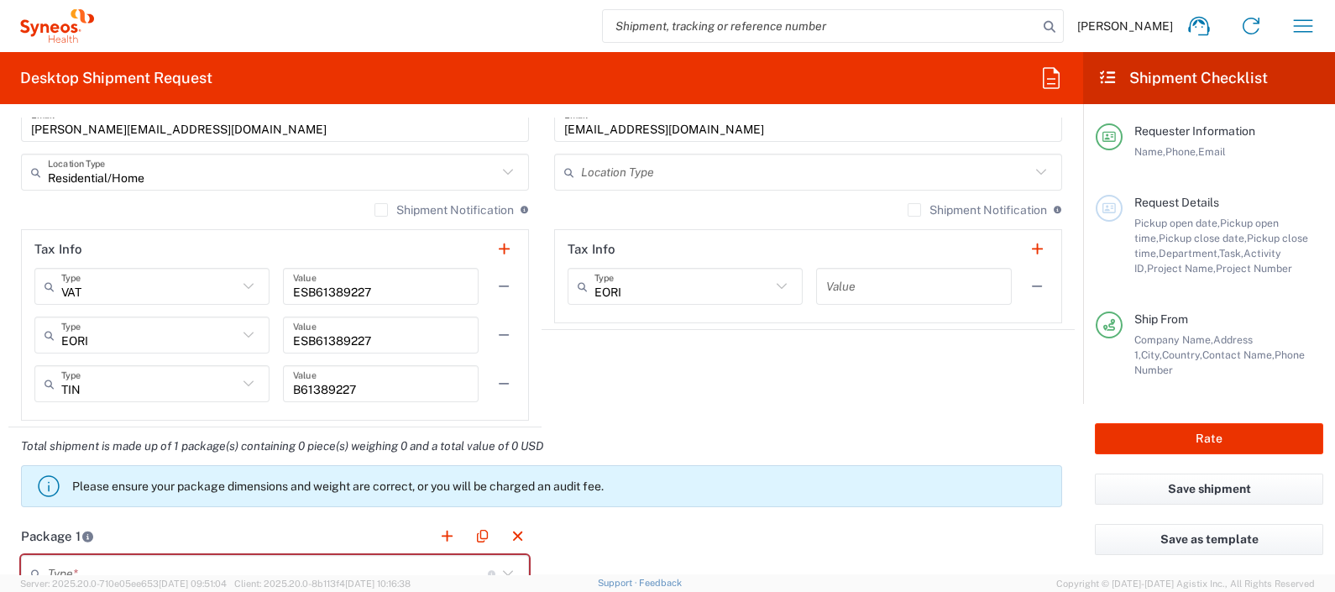
scroll to position [1428, 0]
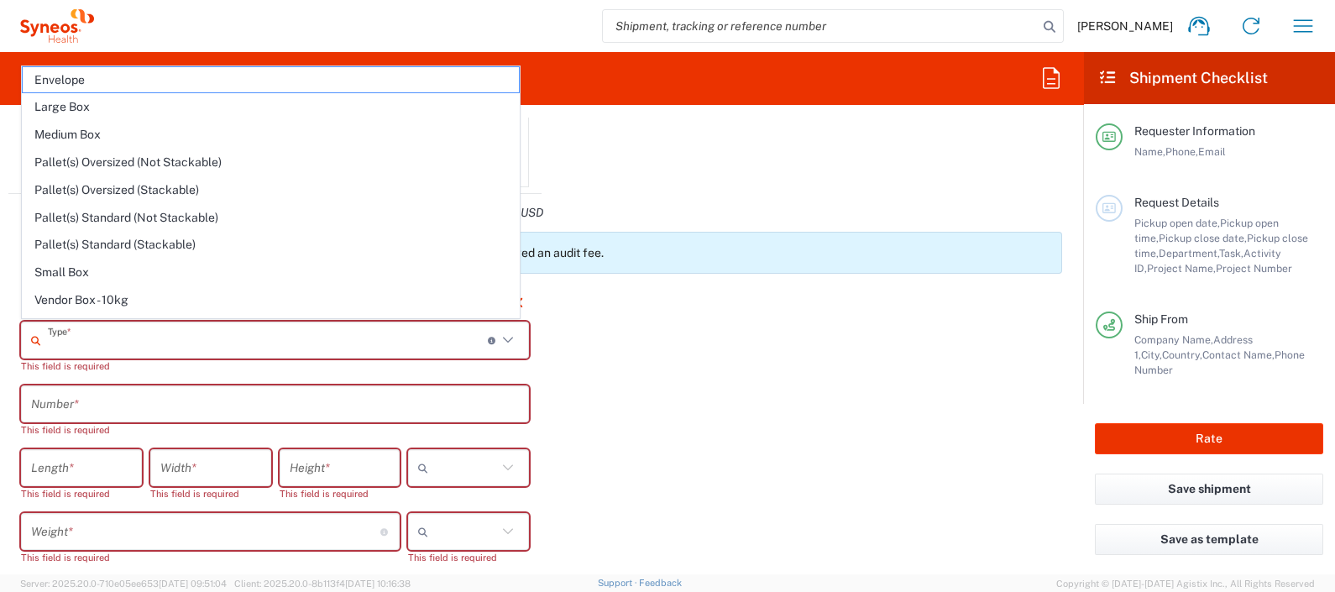
click at [193, 338] on input "text" at bounding box center [268, 340] width 440 height 29
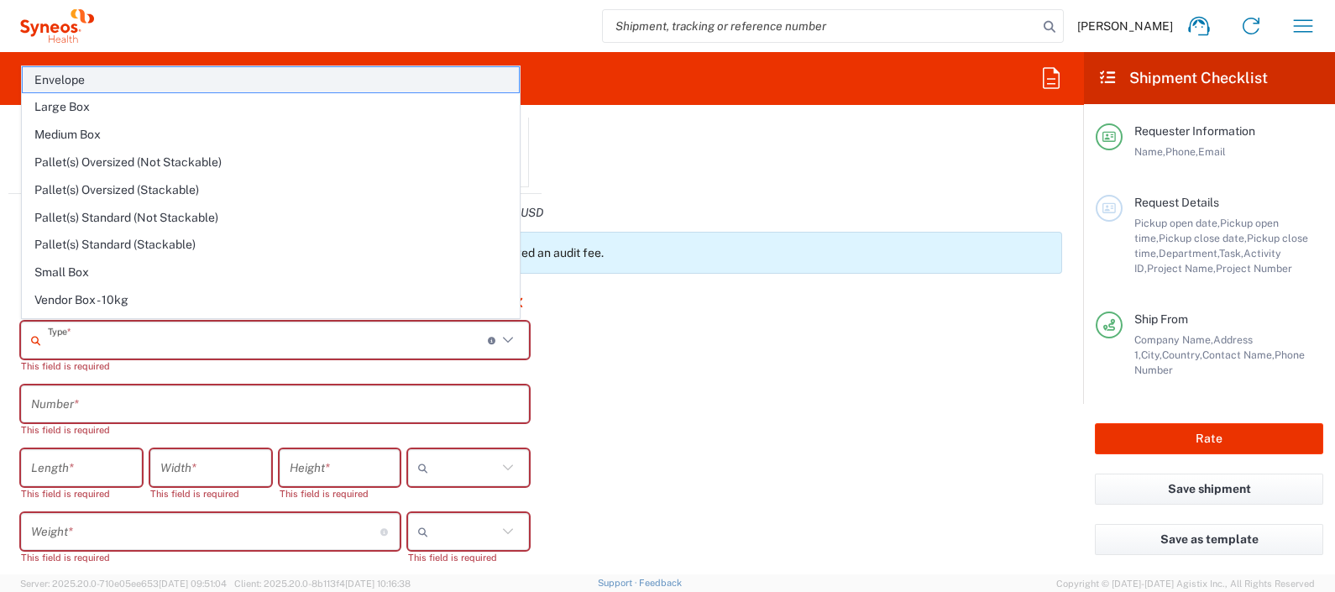
click at [92, 83] on span "Envelope" at bounding box center [271, 80] width 496 height 26
type input "Envelope"
type input "1"
type input "9.5"
type input "12.5"
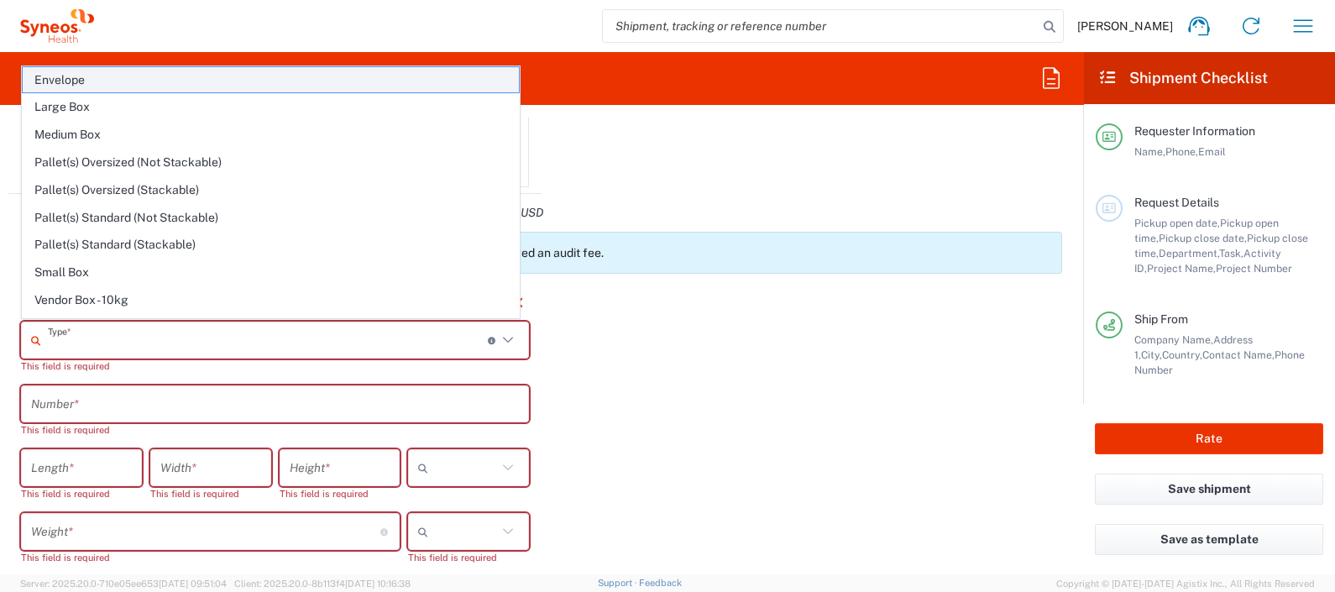
type input "0.25"
type input "in"
type input "0.45"
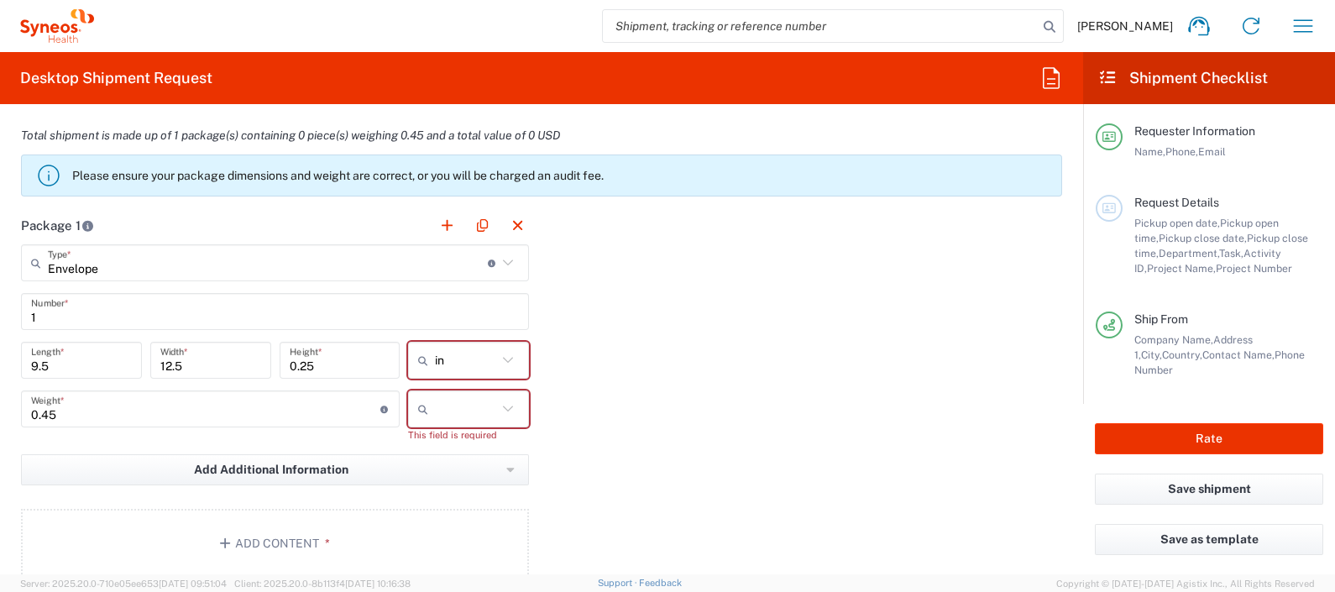
scroll to position [1533, 0]
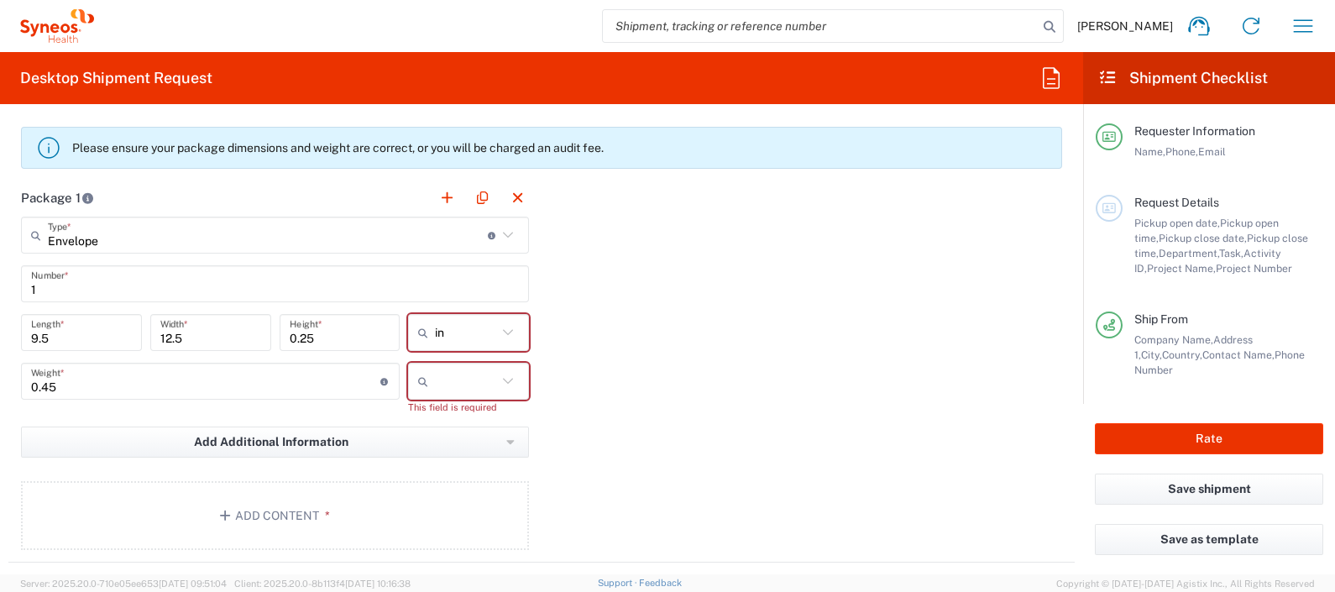
click at [459, 380] on input "text" at bounding box center [466, 381] width 62 height 27
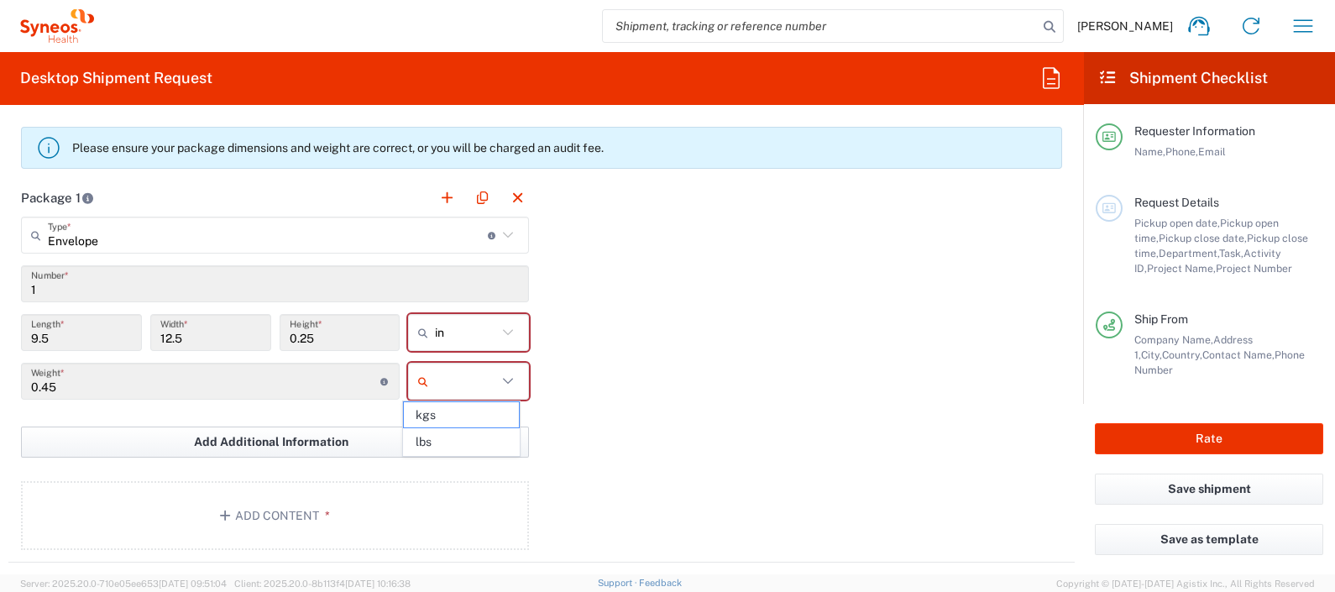
click at [441, 420] on span "kgs" at bounding box center [461, 415] width 115 height 26
type input "kgs"
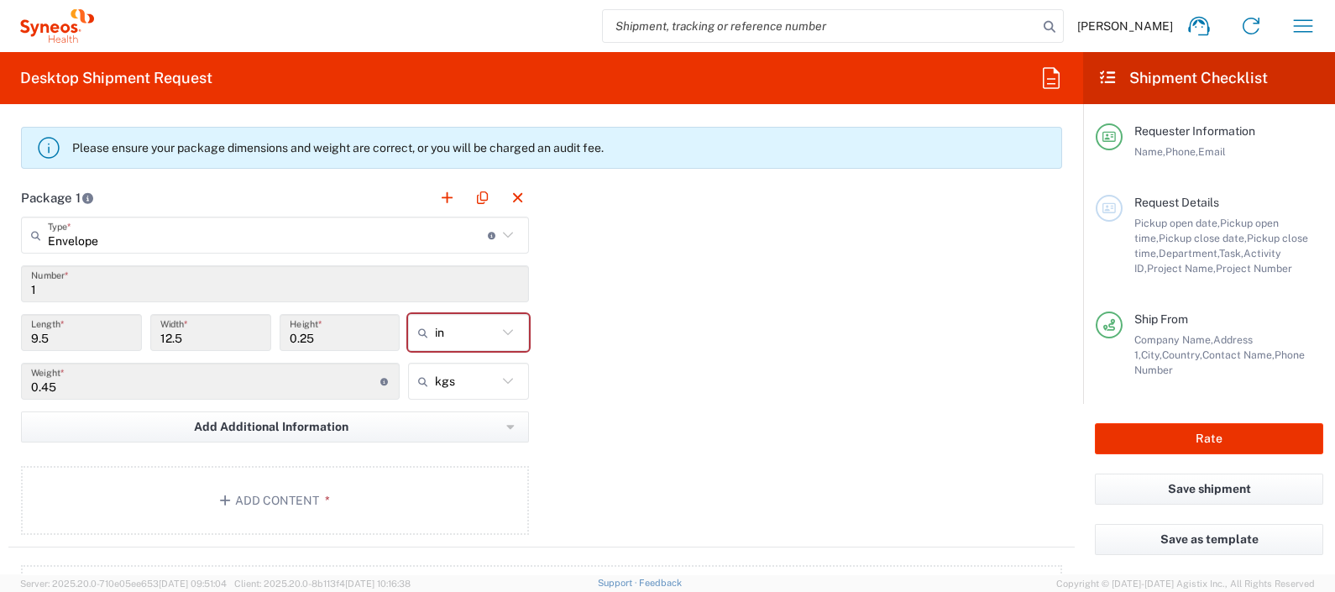
click at [506, 336] on icon at bounding box center [508, 333] width 22 height 22
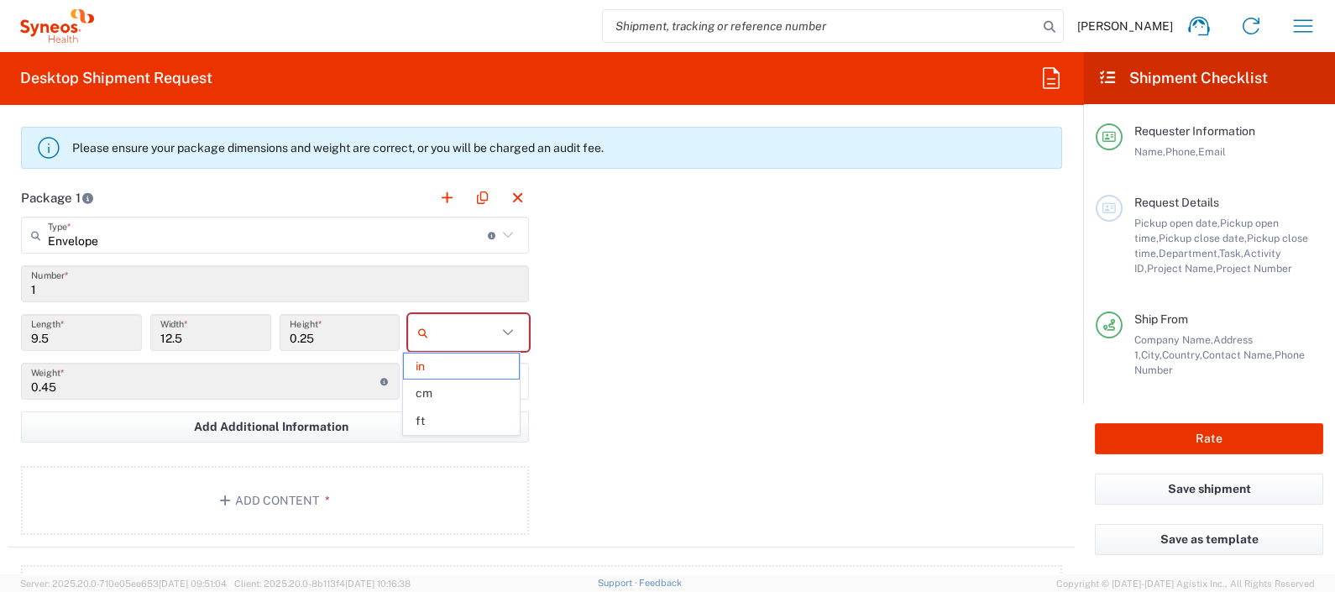
click at [507, 322] on icon at bounding box center [508, 333] width 22 height 22
click at [445, 397] on span "cm" at bounding box center [461, 393] width 115 height 26
type input "24.13"
type input "31.75"
type input "0.64"
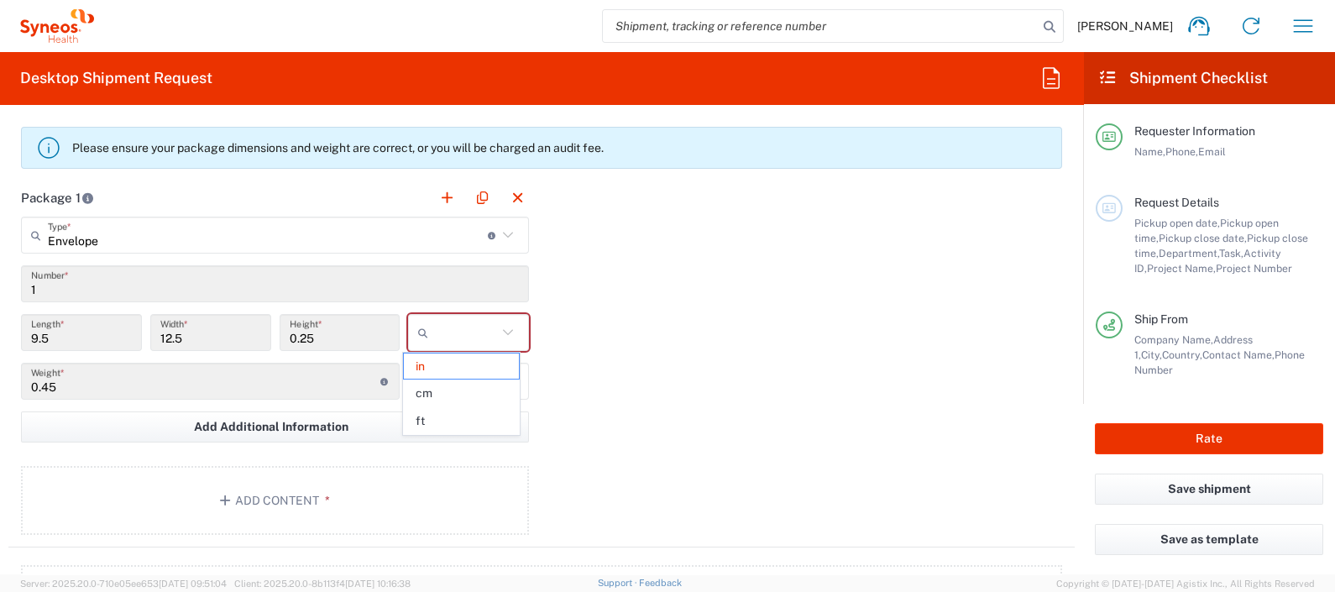
type input "cm"
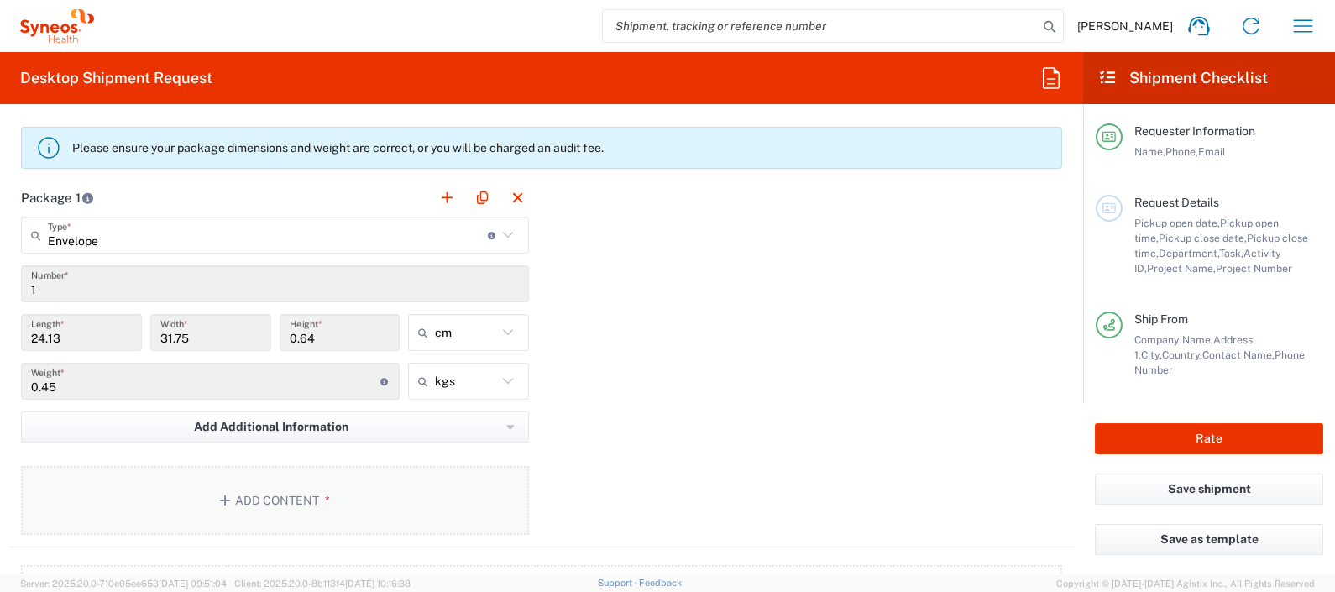
click at [291, 485] on button "Add Content *" at bounding box center [275, 500] width 508 height 69
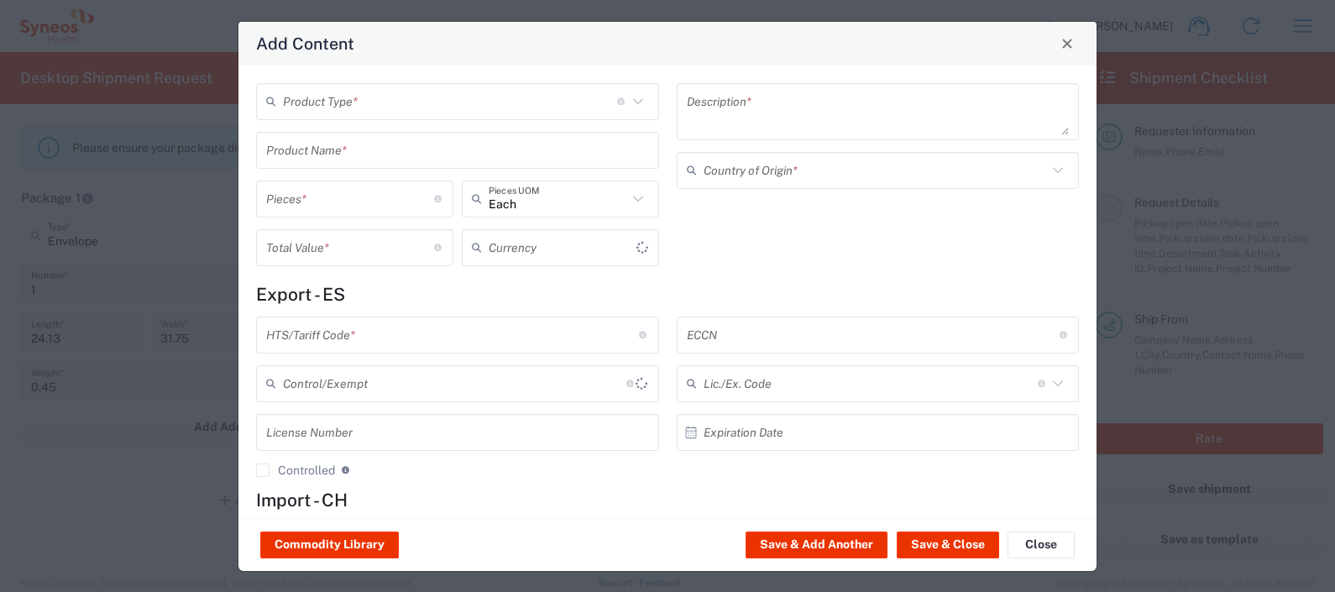
type input "US Dollar"
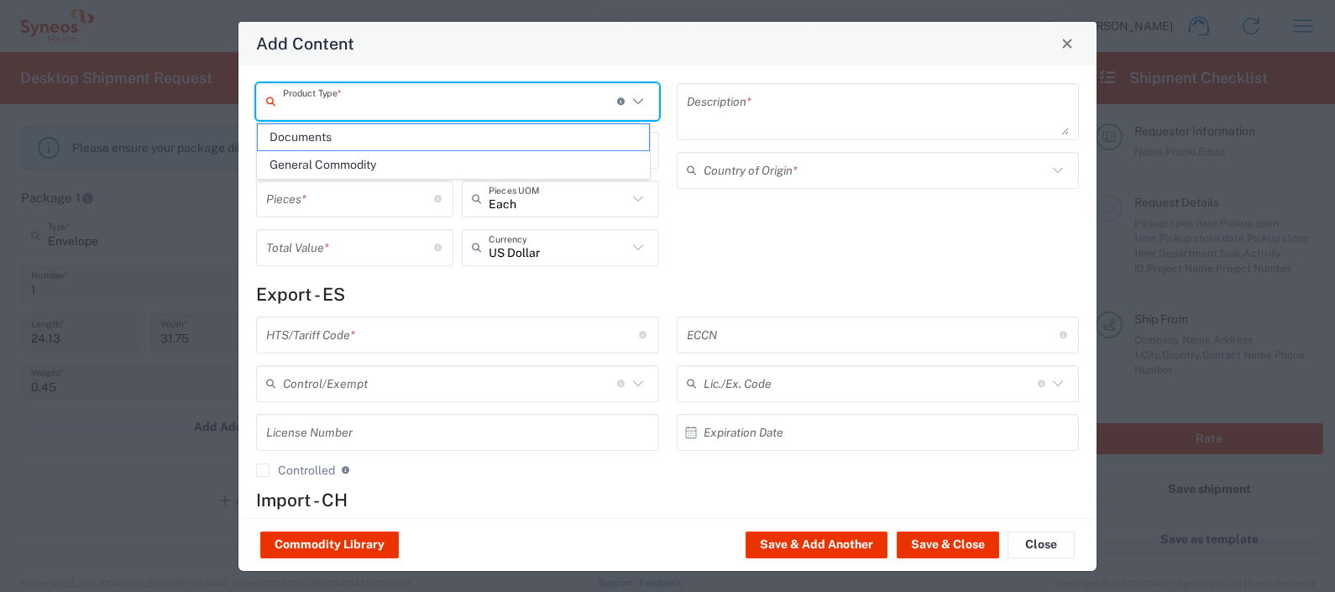
click at [386, 103] on input "text" at bounding box center [450, 100] width 334 height 29
click at [371, 137] on span "Documents" at bounding box center [453, 137] width 391 height 26
type input "Documents"
type input "1"
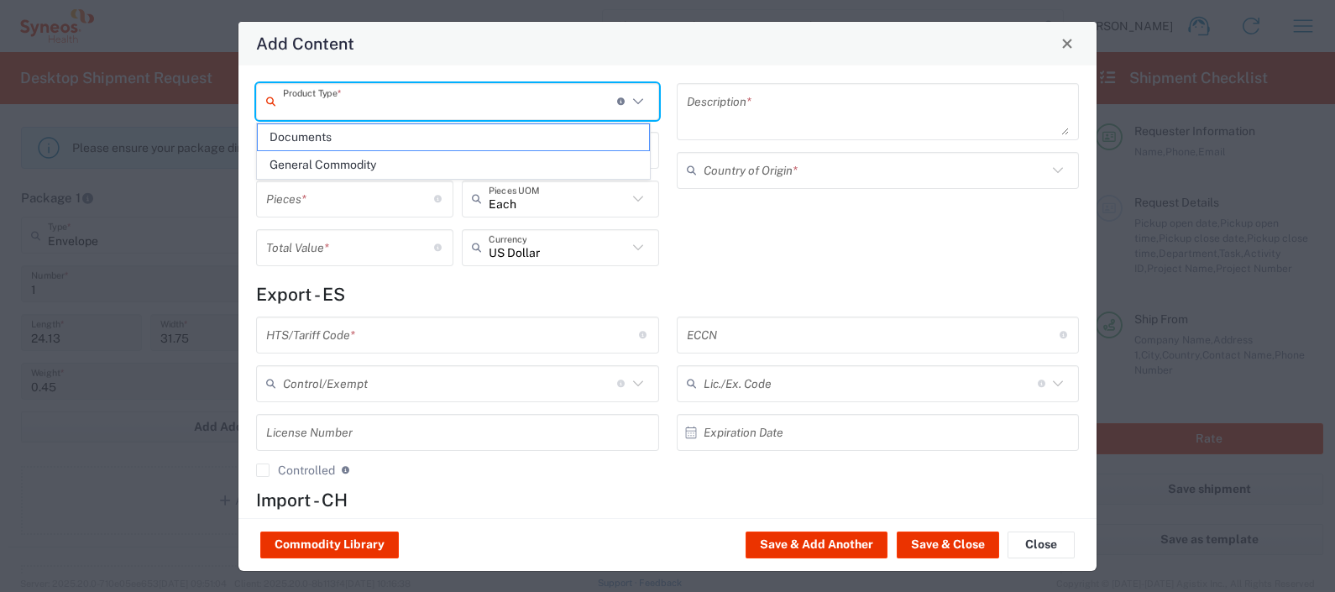
type input "1"
type textarea "Documents"
type input "Spain"
type input "0000.00.0000"
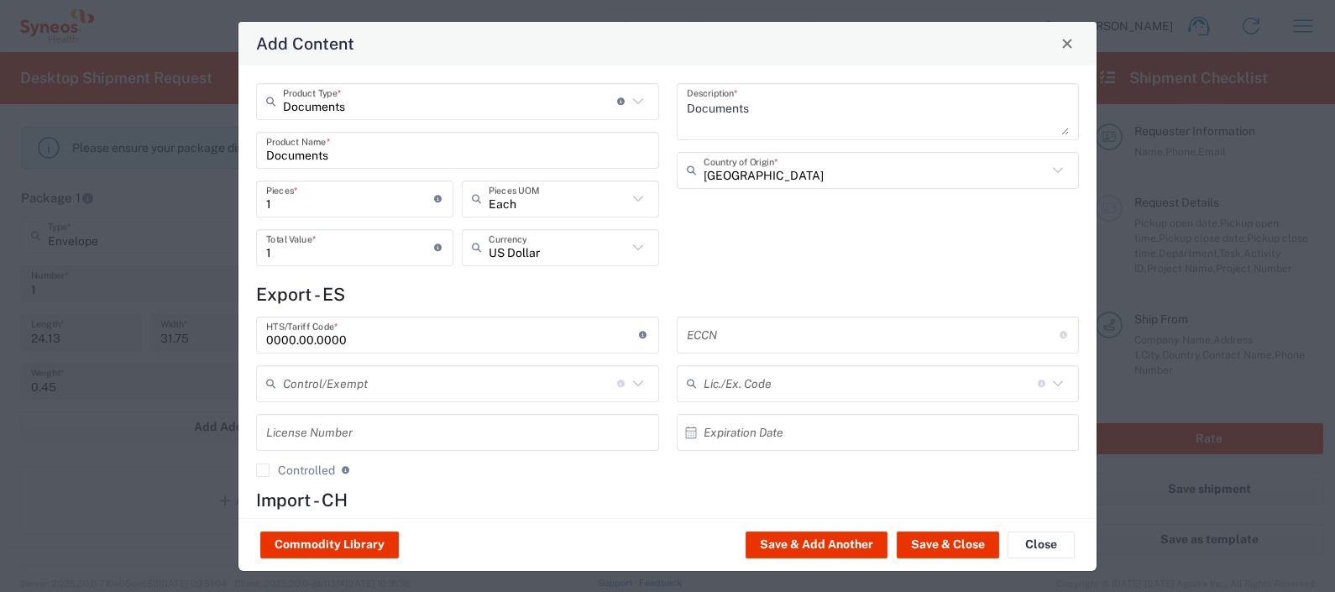
click at [767, 112] on textarea "Documents" at bounding box center [878, 111] width 383 height 47
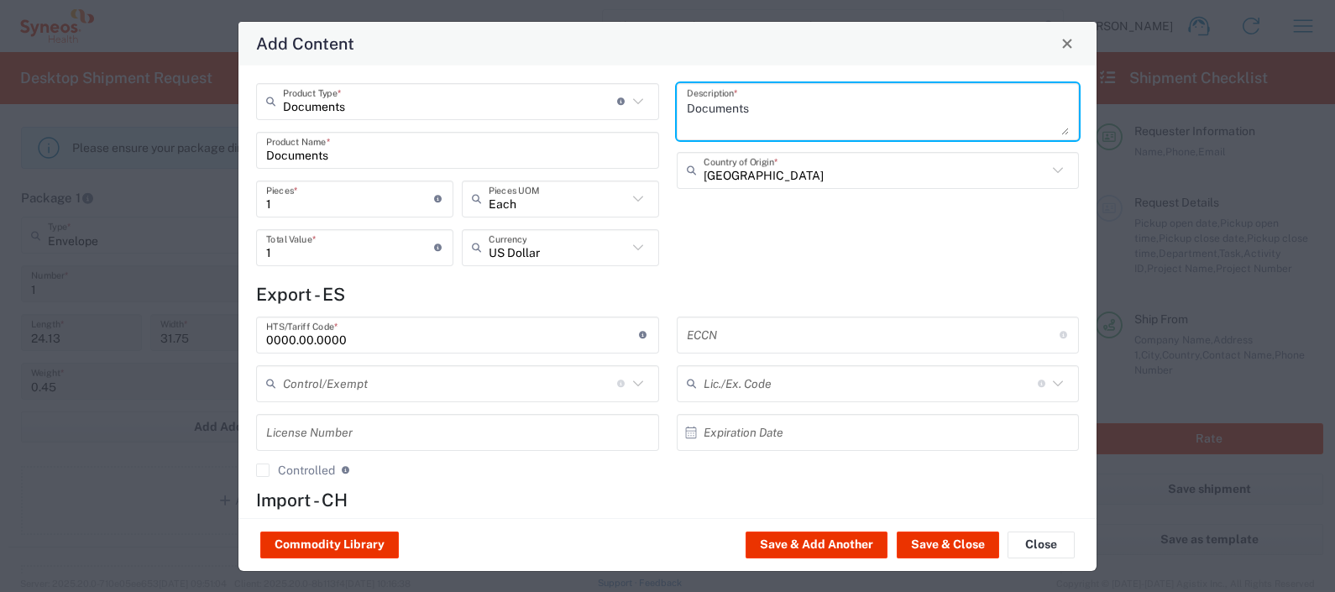
click at [767, 112] on textarea "Documents" at bounding box center [878, 111] width 383 height 47
type textarea "DSUR"
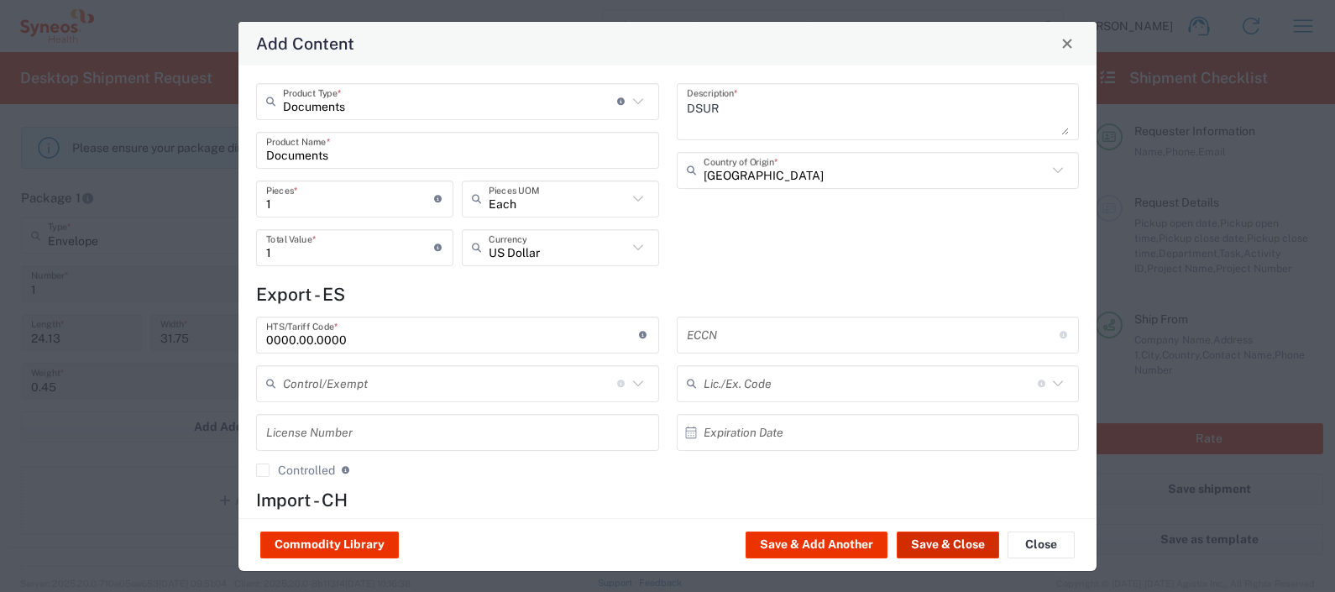
click at [957, 542] on button "Save & Close" at bounding box center [948, 545] width 102 height 27
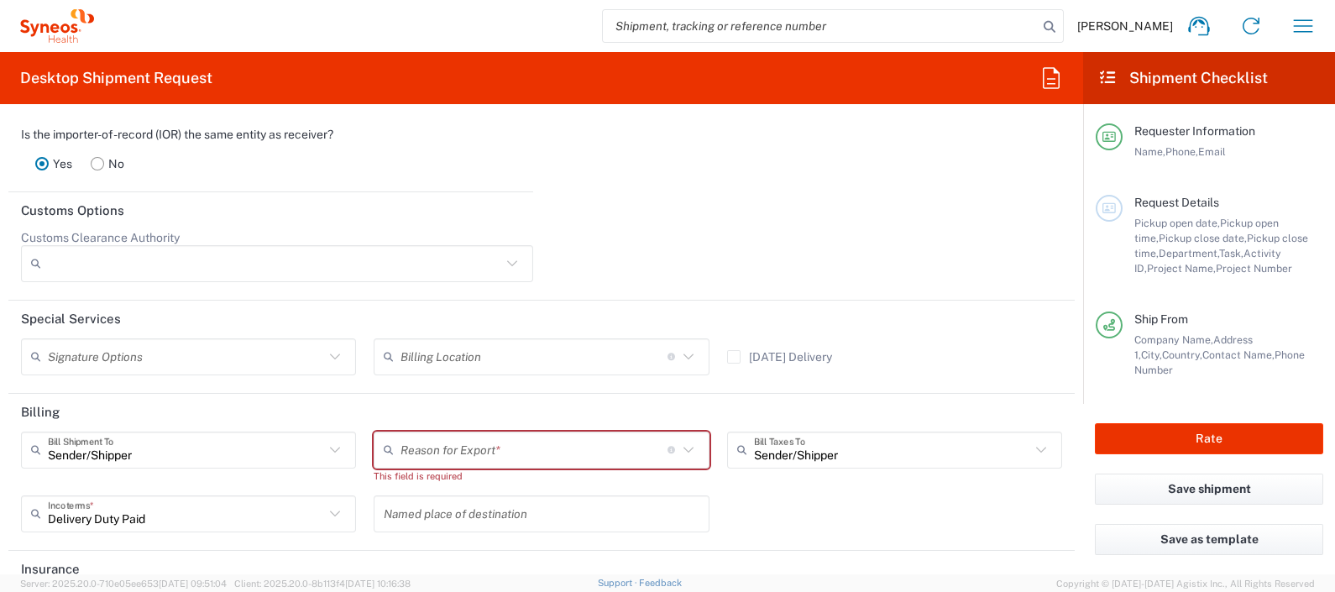
scroll to position [2373, 0]
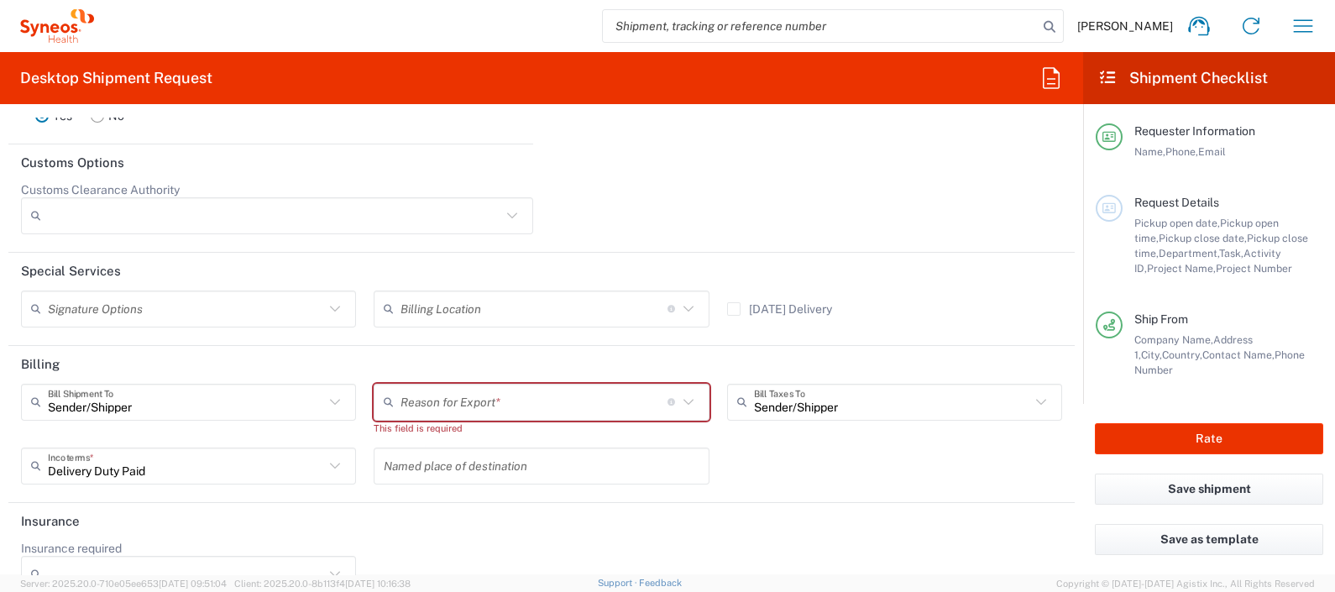
click at [467, 390] on input "text" at bounding box center [534, 401] width 267 height 29
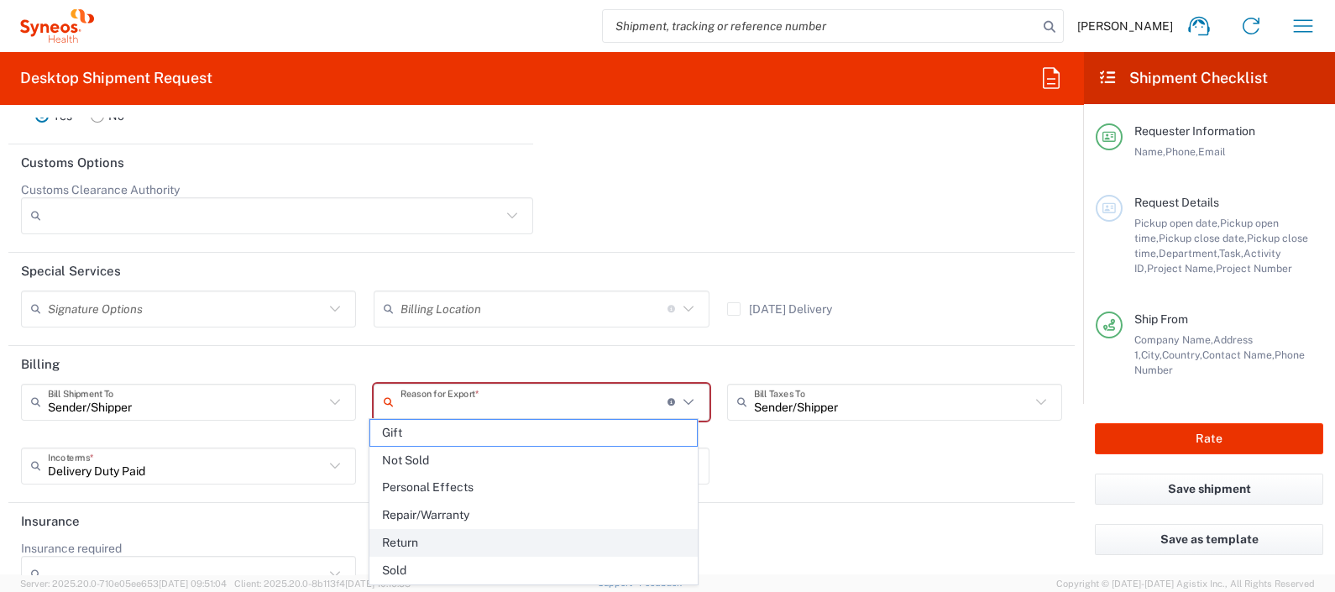
click at [418, 537] on span "Return" at bounding box center [533, 543] width 327 height 26
type input "Return"
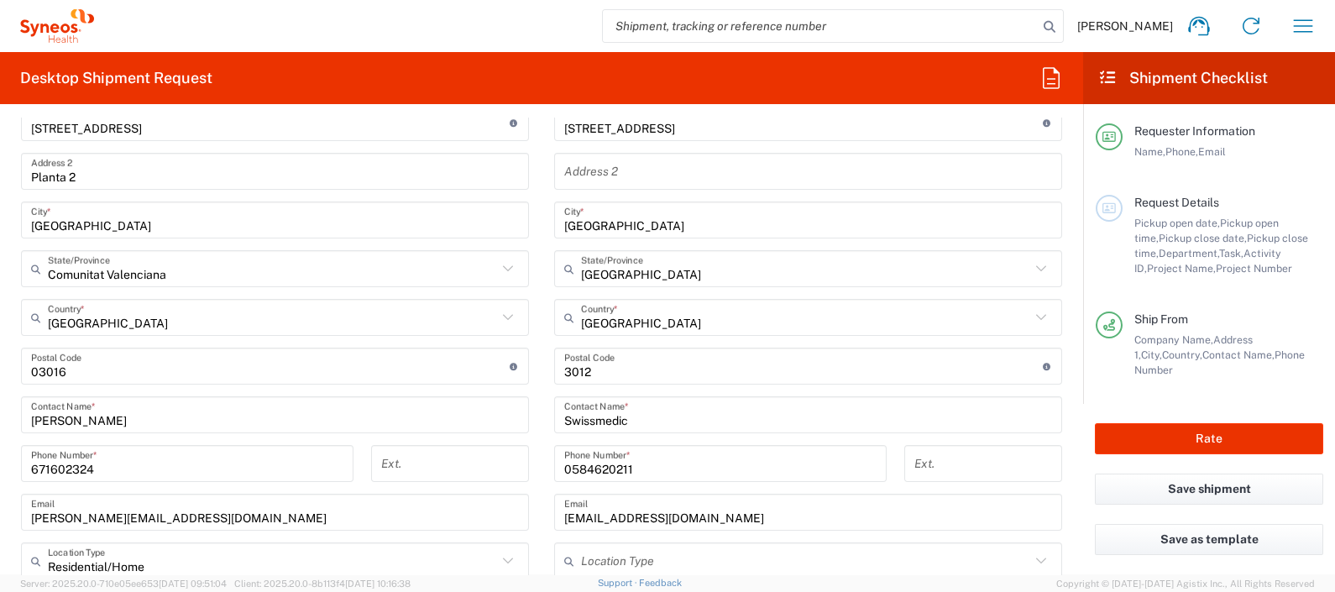
scroll to position [839, 0]
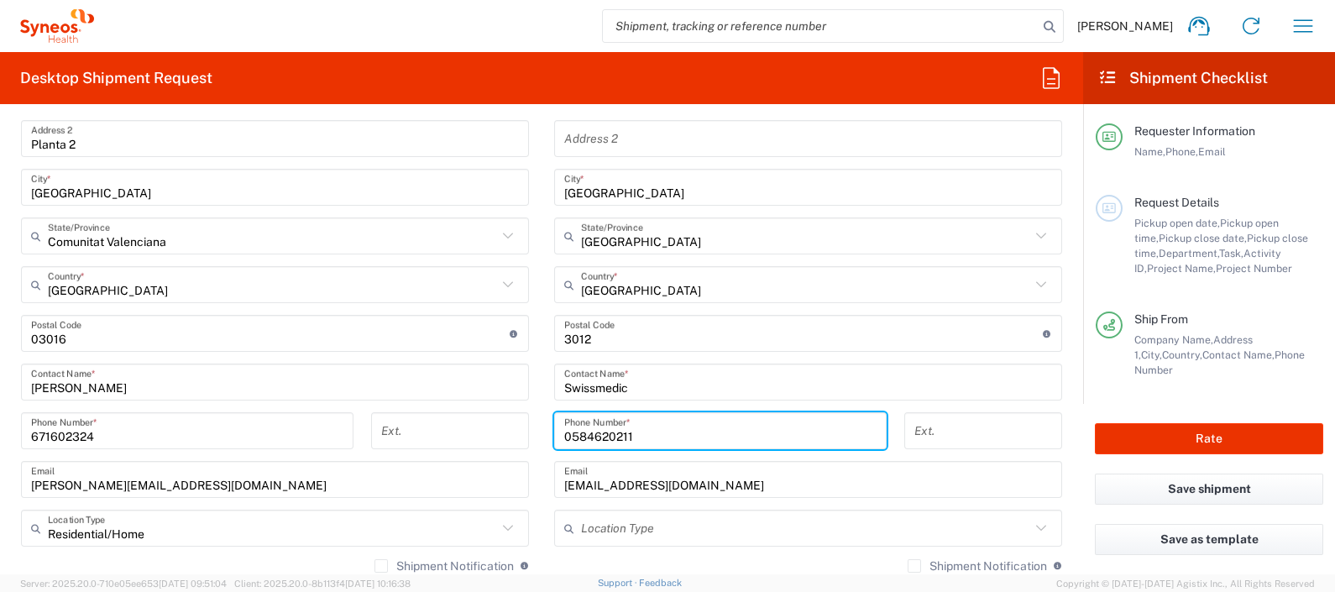
click at [645, 434] on input "0584620211" at bounding box center [720, 431] width 312 height 29
paste input "41 58 462 03 87"
type input "41 58 462 03 87"
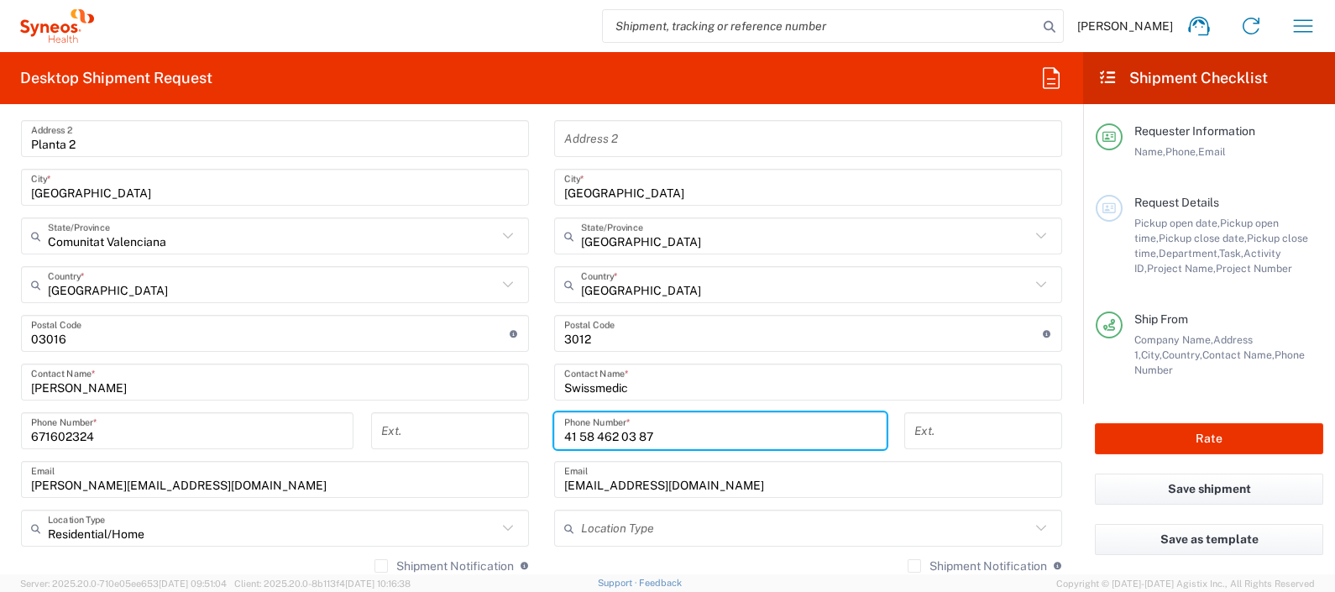
click at [542, 405] on main "Location Addison Whitney LLC-Morrisvile NC US Barcelona-Syneos Health BioSector…" at bounding box center [808, 326] width 533 height 705
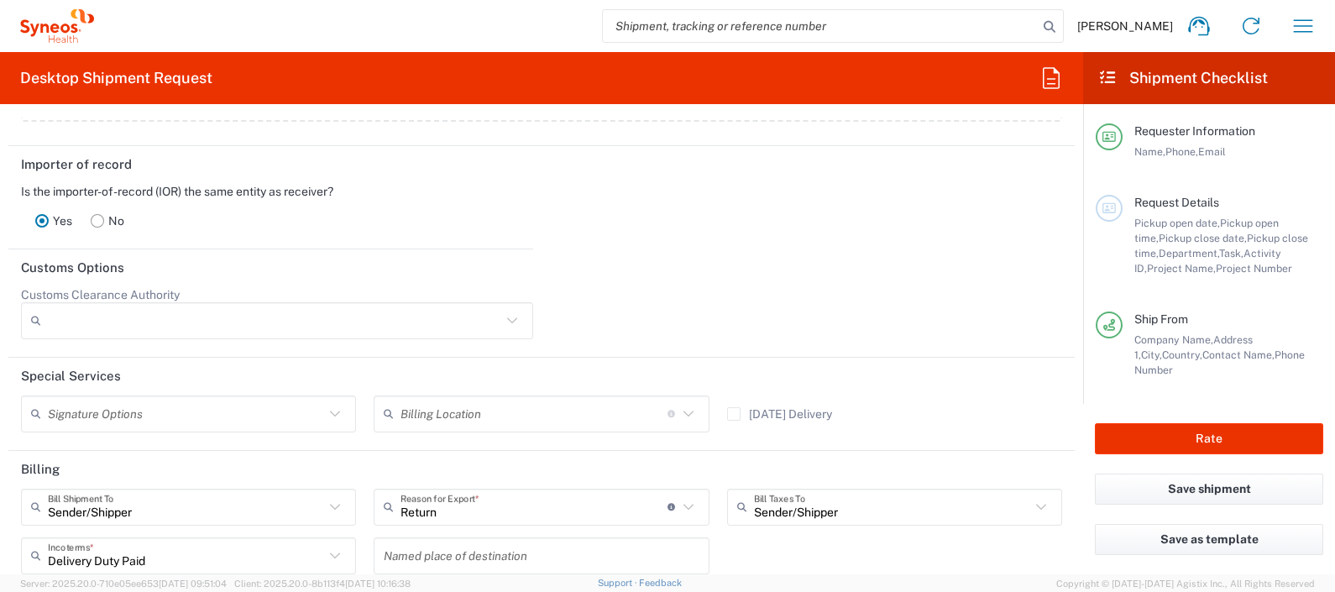
scroll to position [2389, 0]
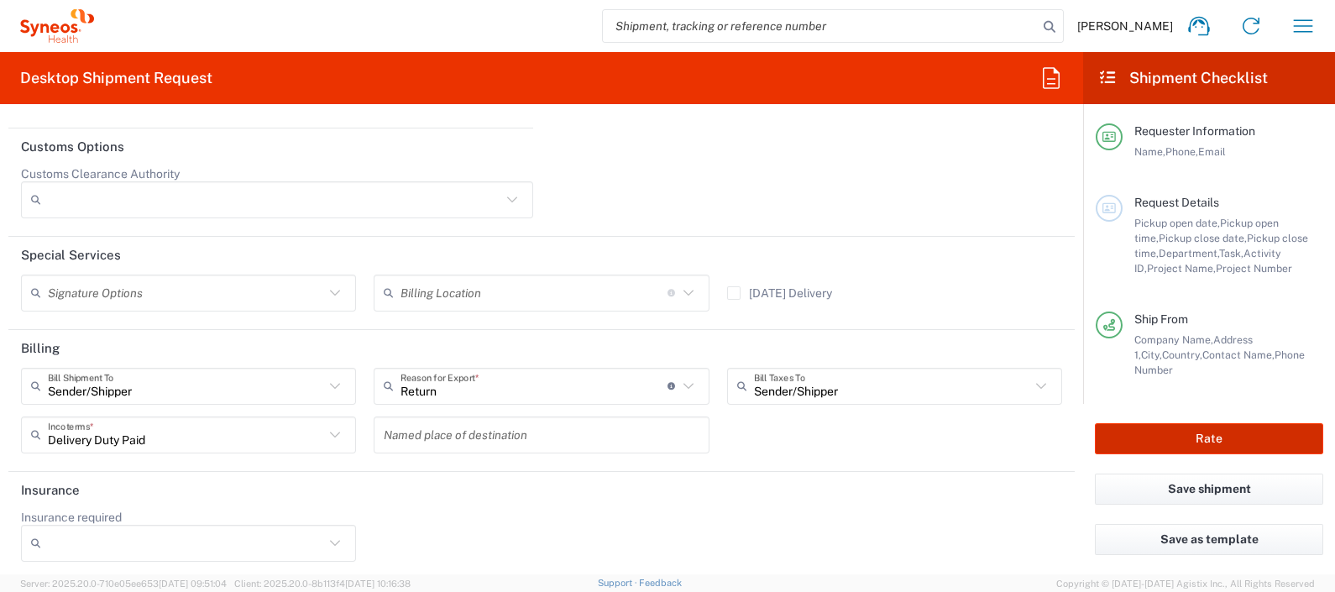
click at [1265, 437] on button "Rate" at bounding box center [1209, 438] width 228 height 31
type input "7052126"
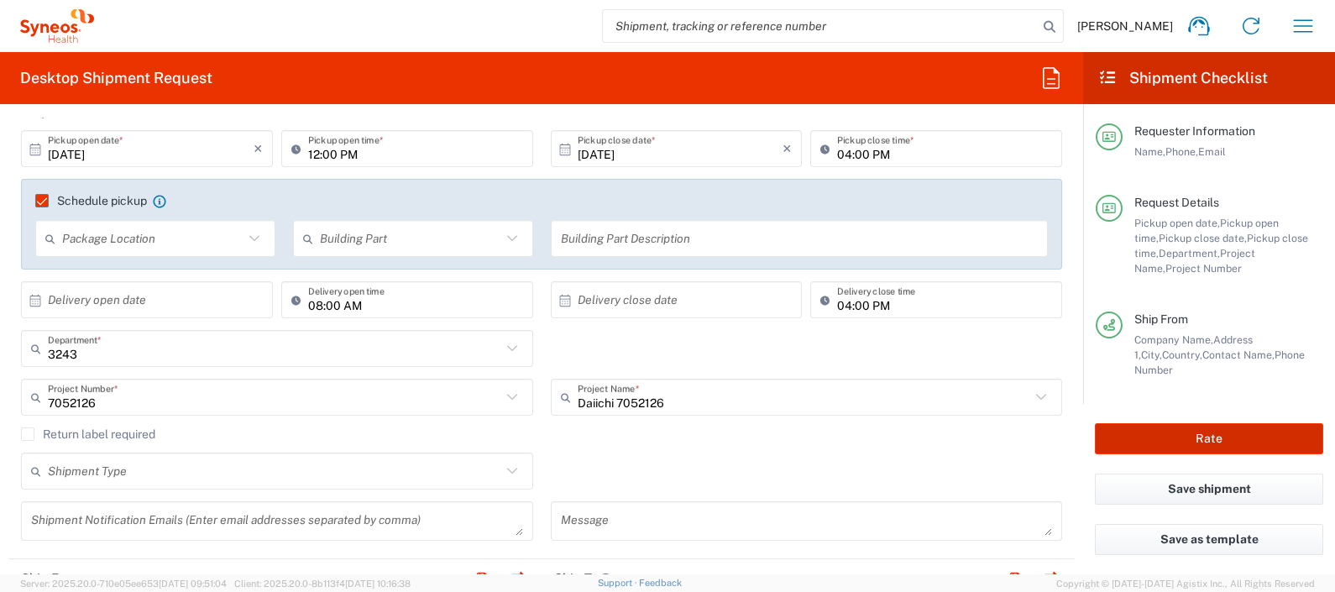
scroll to position [184, 0]
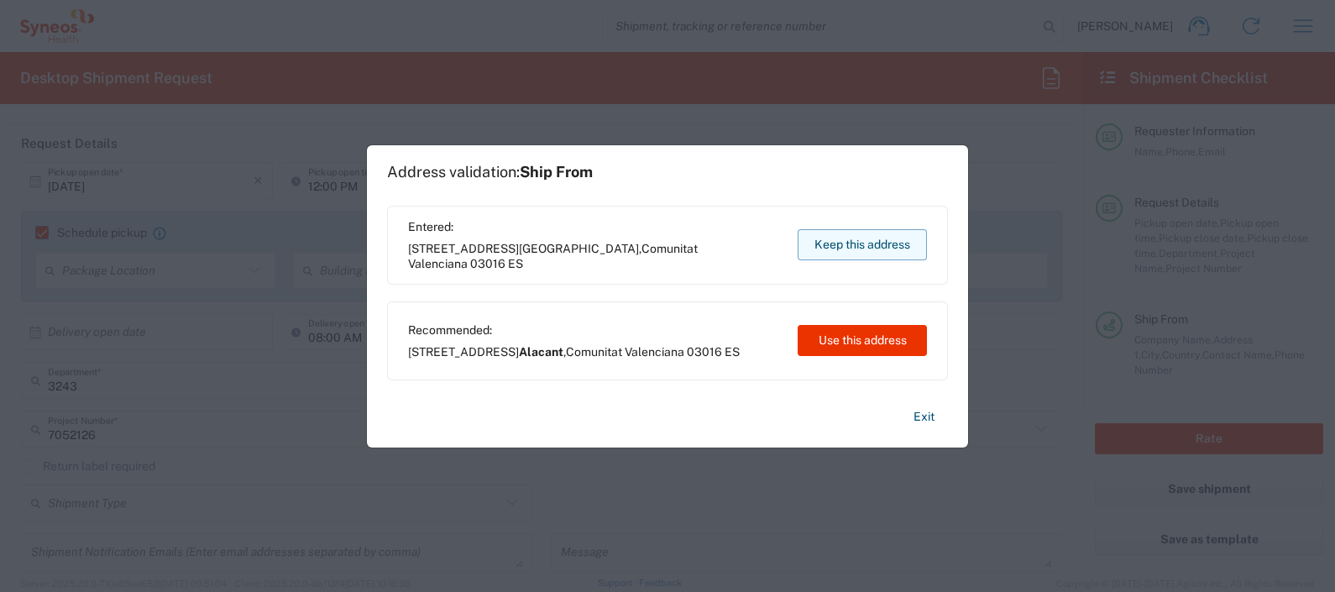
click at [885, 246] on button "Keep this address" at bounding box center [862, 244] width 129 height 31
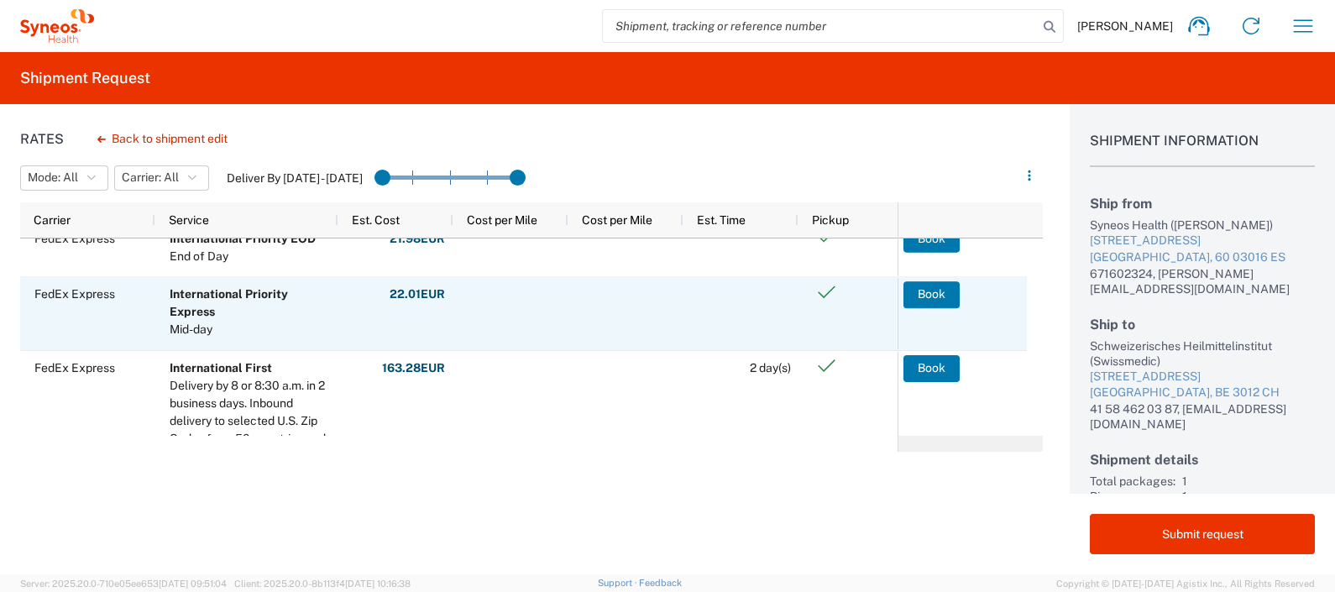
scroll to position [98, 0]
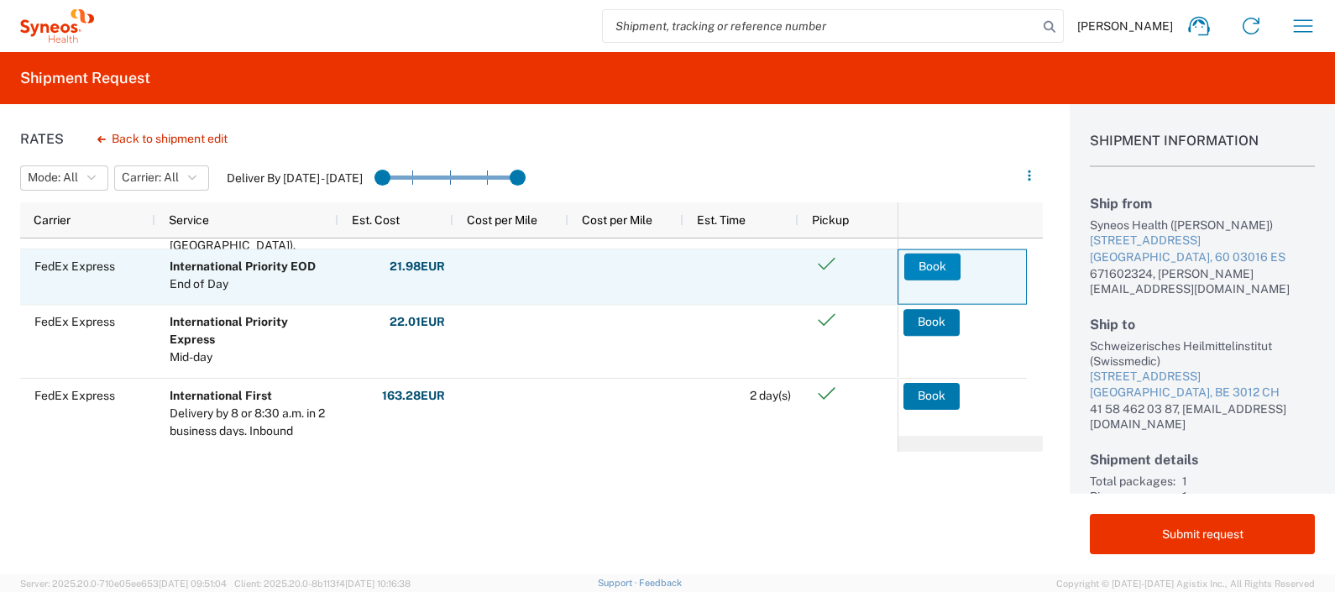
click at [931, 270] on button "Book" at bounding box center [932, 266] width 56 height 27
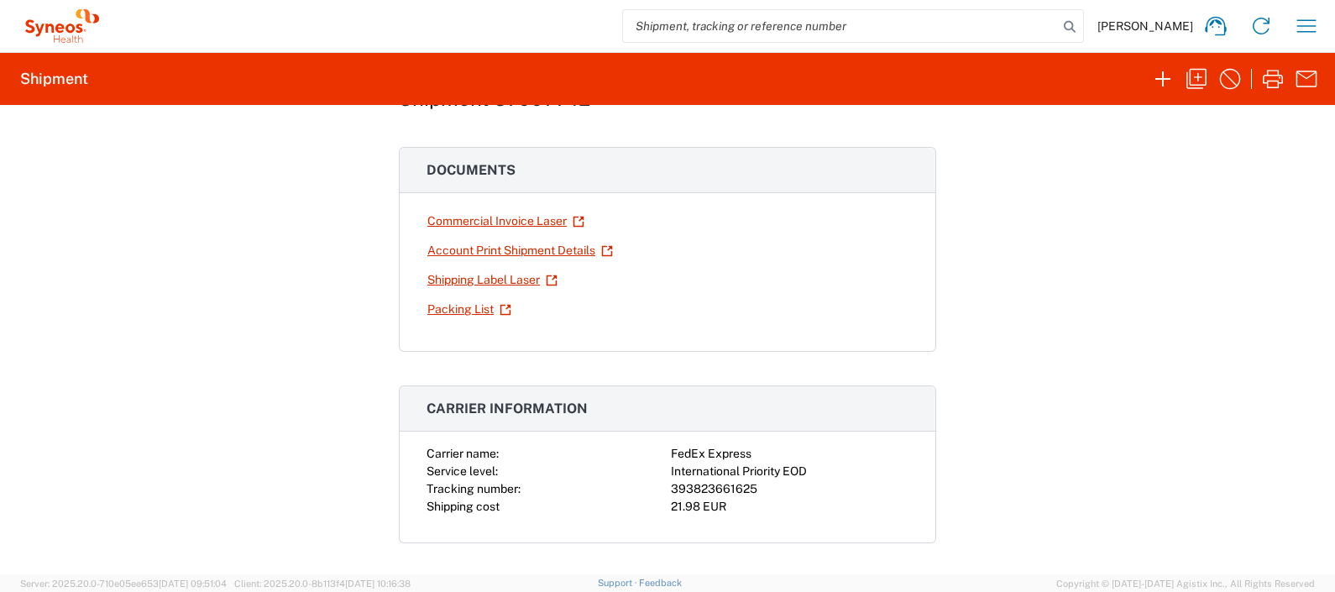
scroll to position [104, 0]
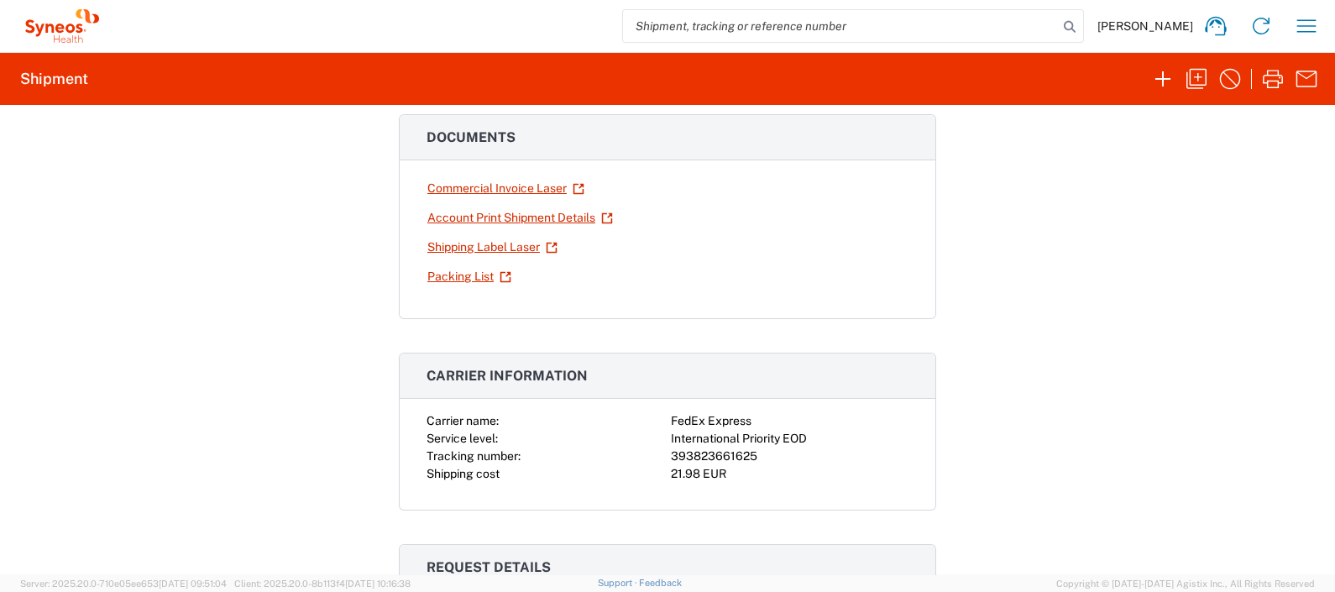
click at [719, 453] on div "393823661625" at bounding box center [790, 457] width 238 height 18
copy div "393823661625"
click at [547, 246] on icon at bounding box center [552, 248] width 12 height 12
click at [977, 349] on div "Shipment 57007742 Google Maps Documents Commercial Invoice Laser Account Print …" at bounding box center [667, 339] width 1335 height 469
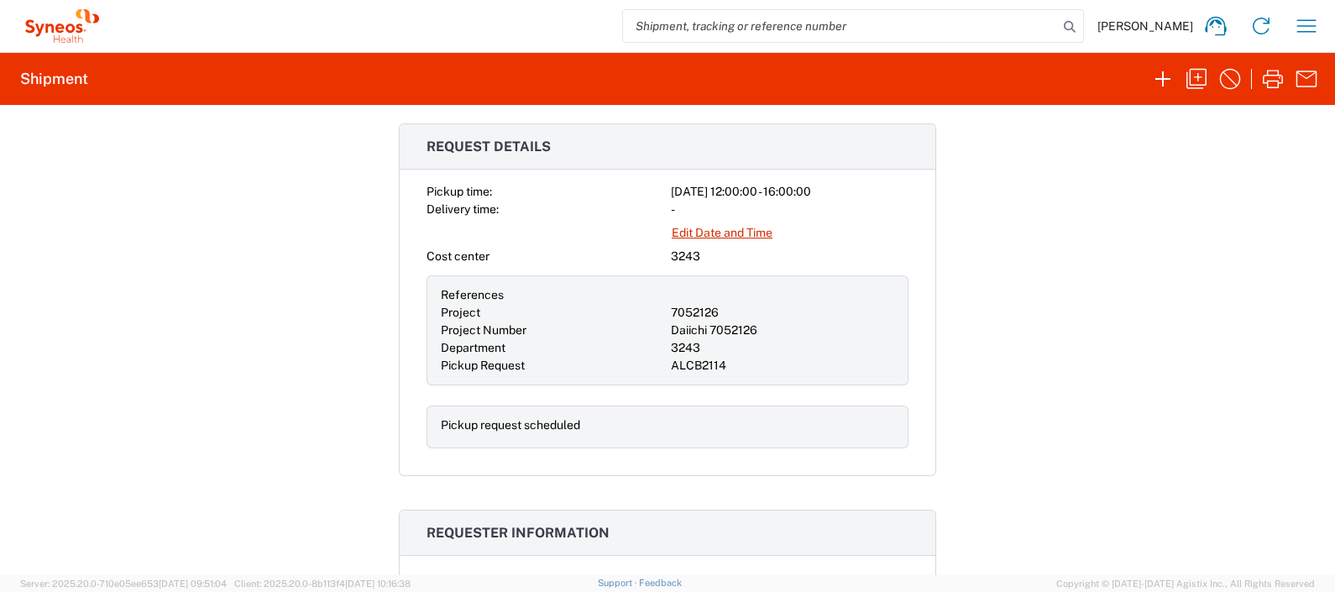
scroll to position [0, 0]
